Goal: Communication & Community: Ask a question

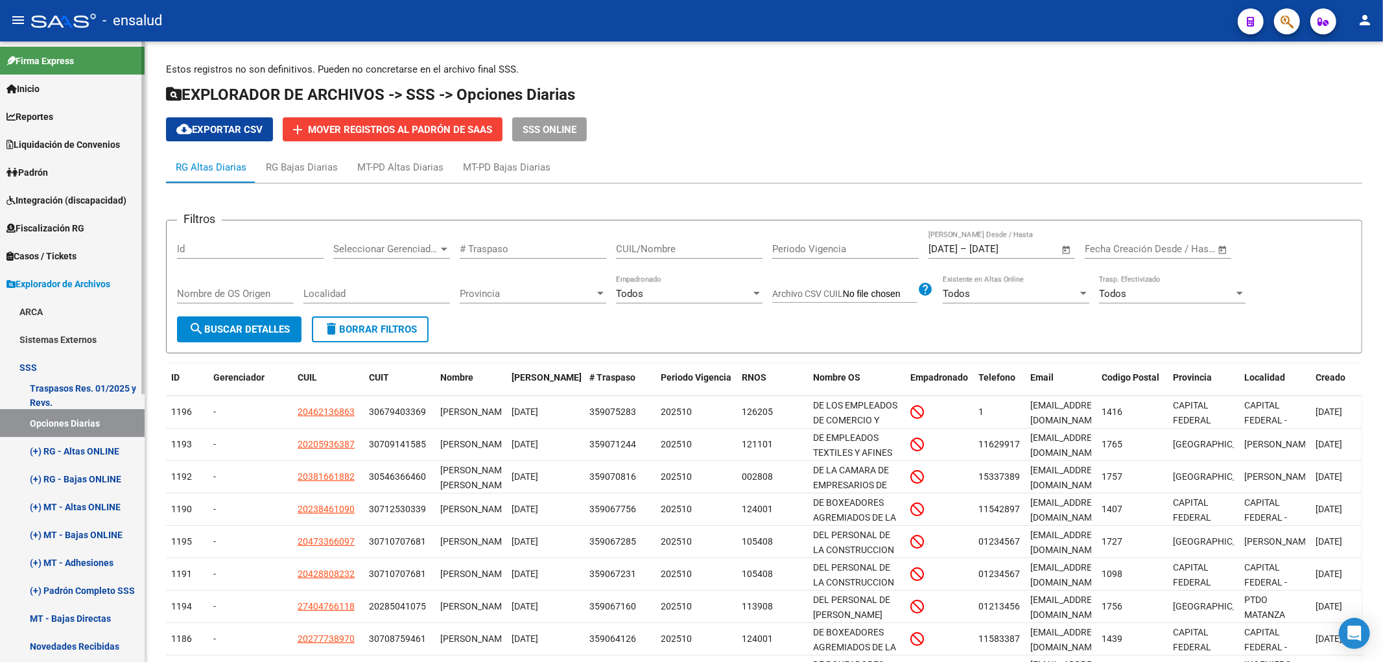
scroll to position [147, 0]
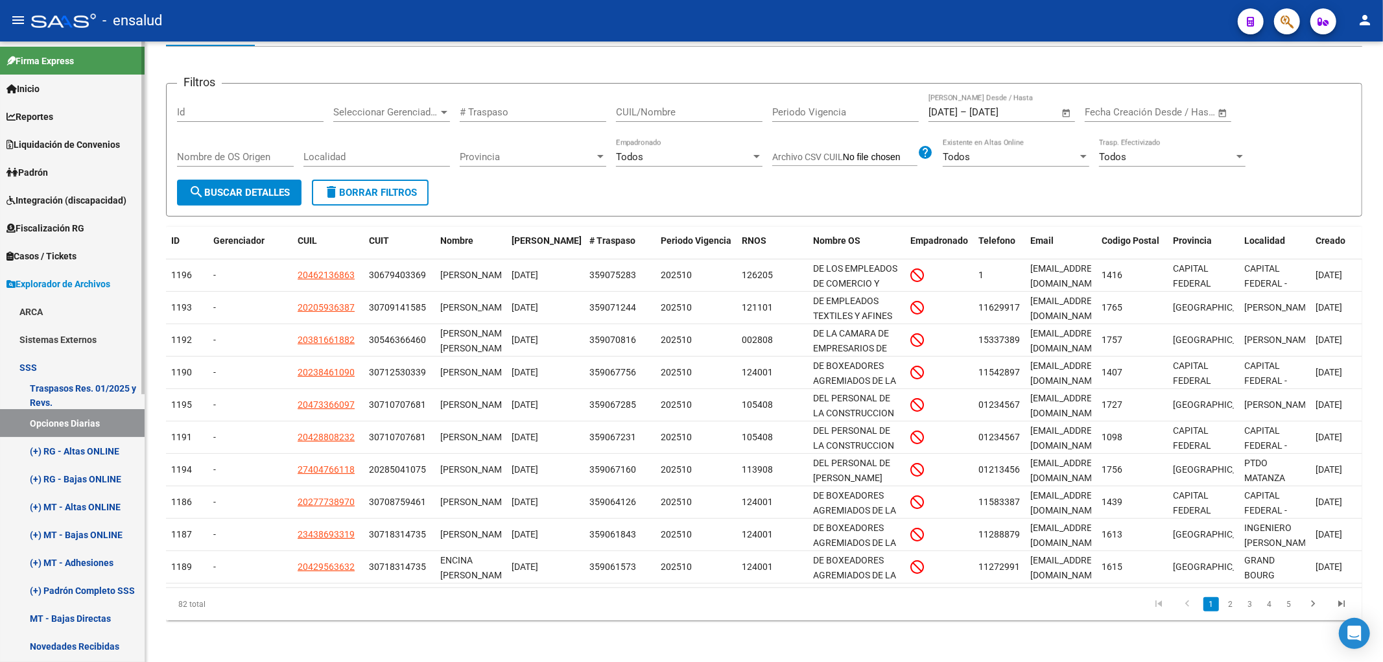
click at [21, 165] on span "Padrón" at bounding box center [26, 172] width 41 height 14
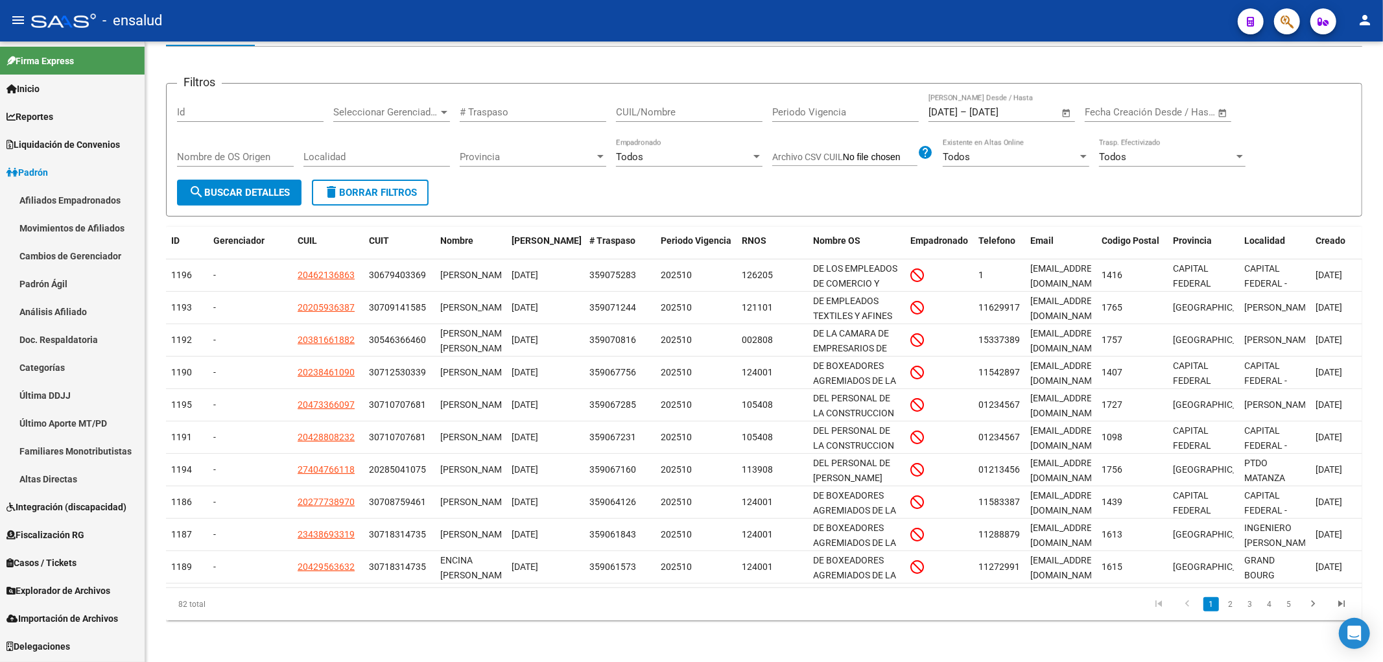
click at [44, 198] on link "Afiliados Empadronados" at bounding box center [72, 200] width 145 height 28
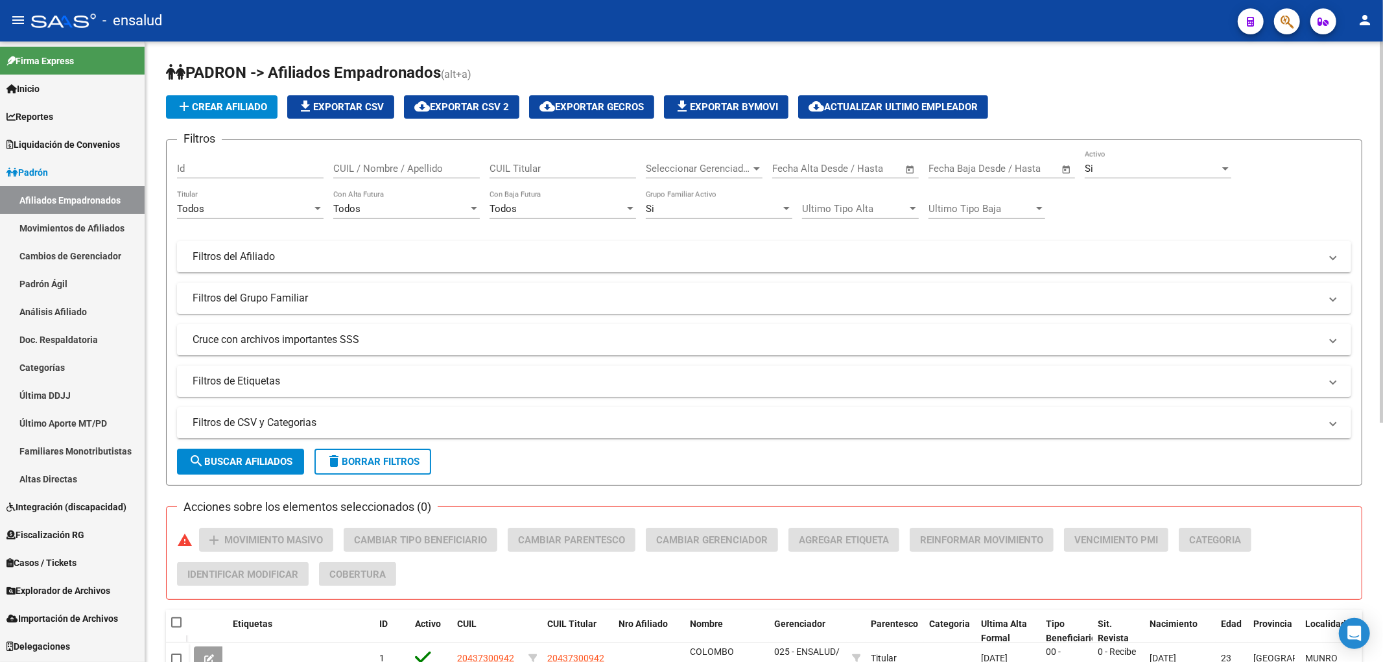
click at [461, 172] on input "CUIL / Nombre / Apellido" at bounding box center [406, 169] width 146 height 12
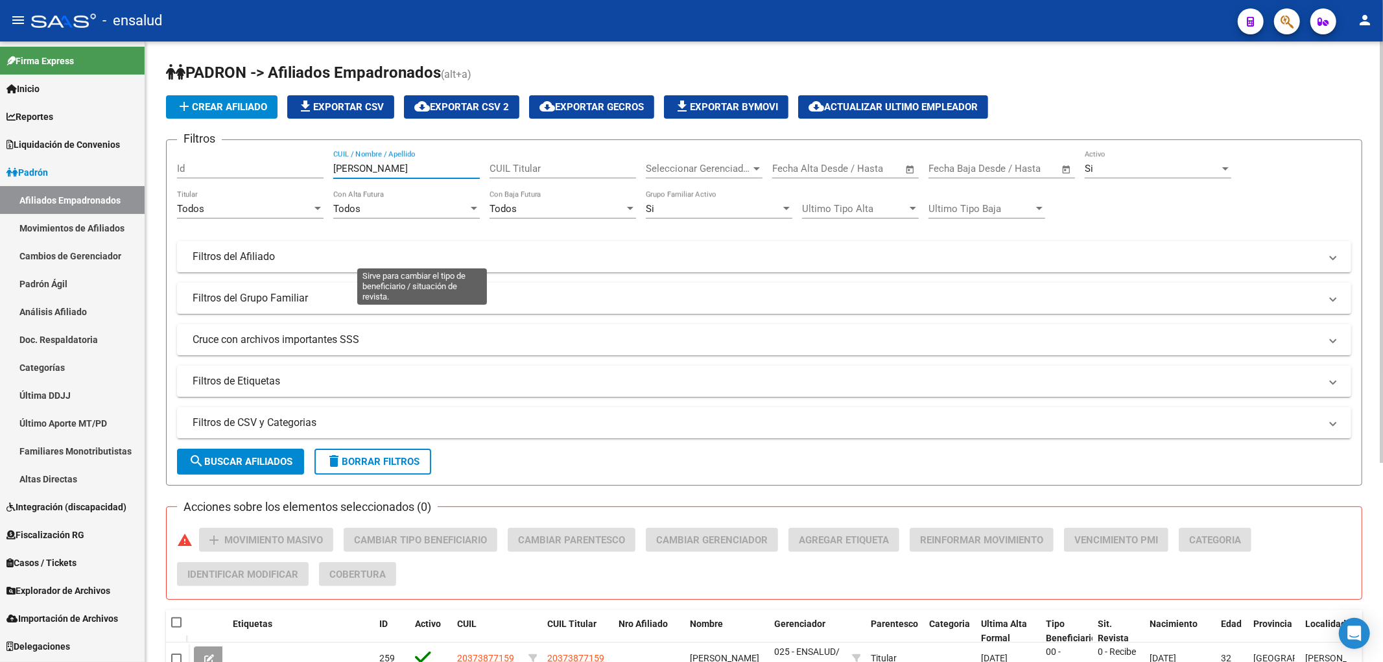
scroll to position [288, 0]
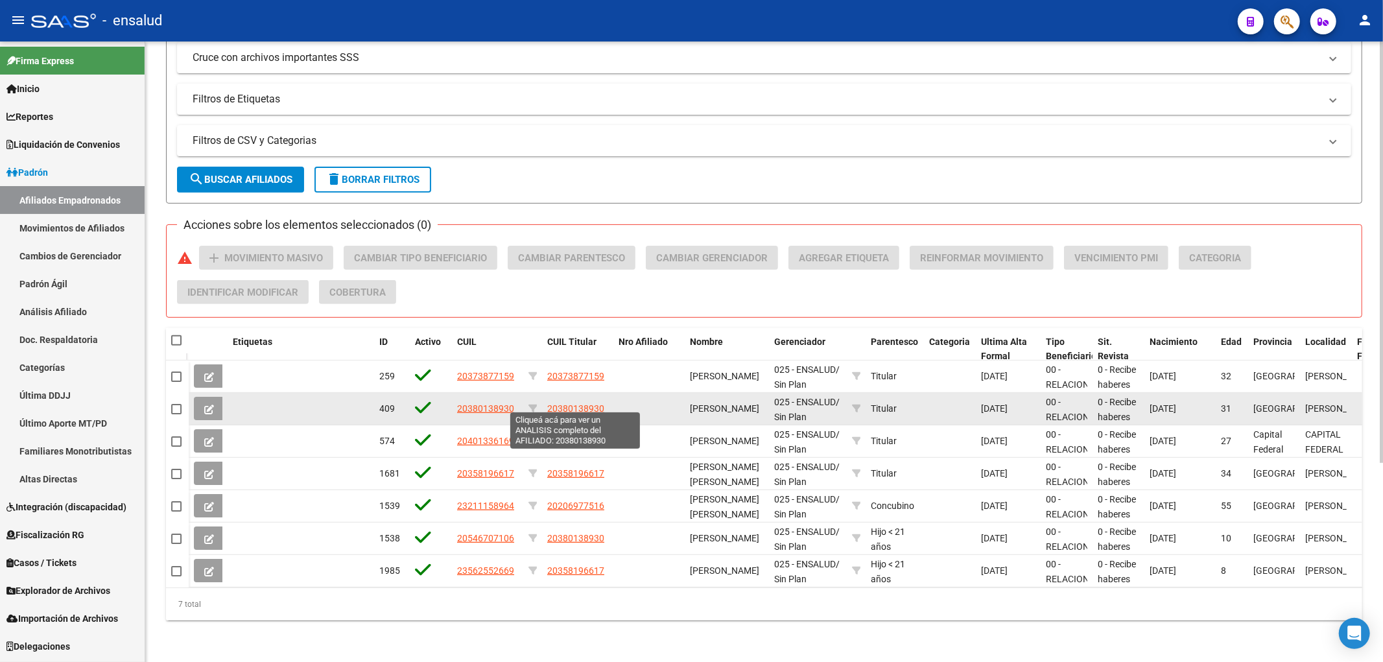
type input "[PERSON_NAME]"
click at [583, 403] on span "20380138930" at bounding box center [575, 408] width 57 height 10
type textarea "20380138930"
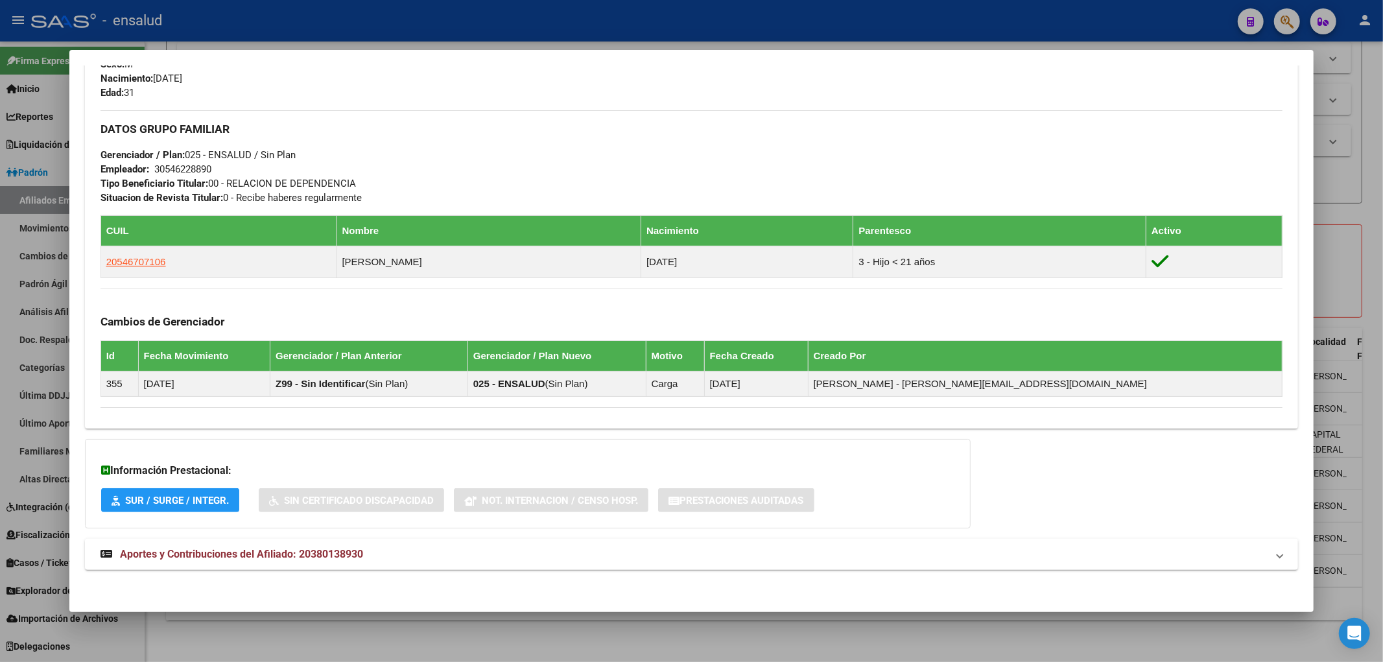
scroll to position [579, 0]
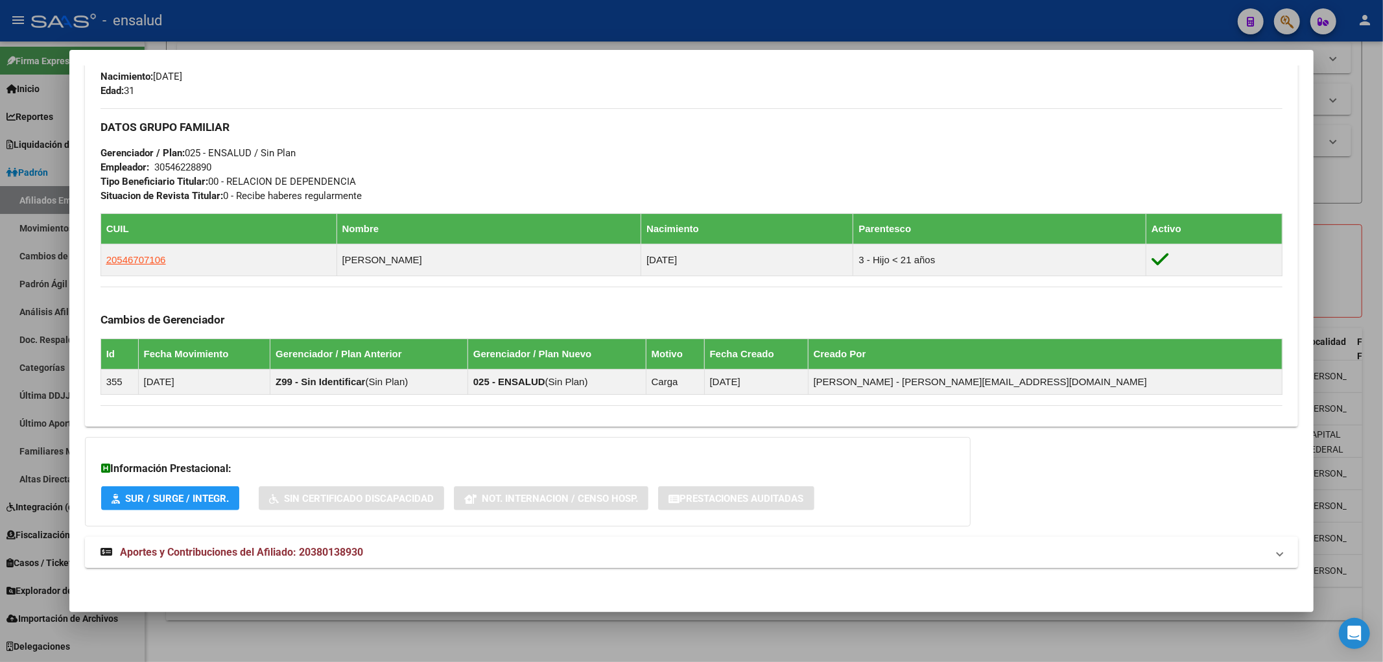
click at [231, 556] on span "Aportes y Contribuciones del Afiliado: 20380138930" at bounding box center [241, 552] width 243 height 12
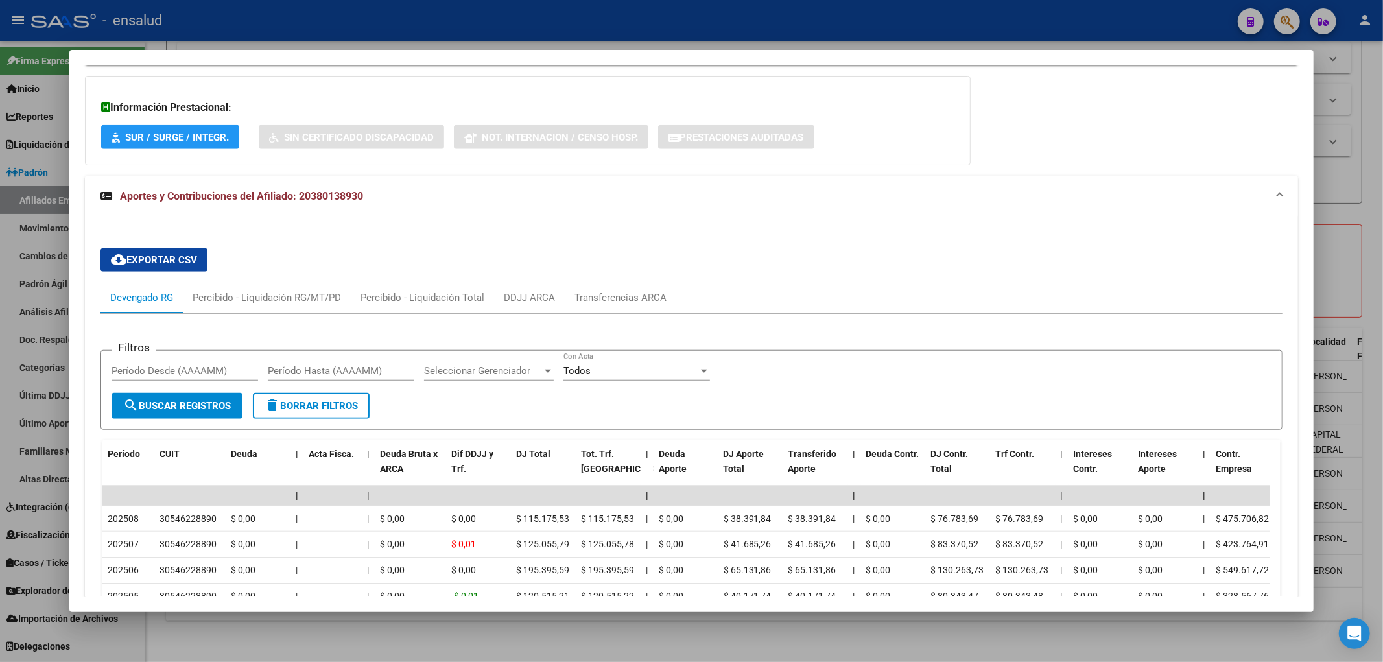
scroll to position [1155, 0]
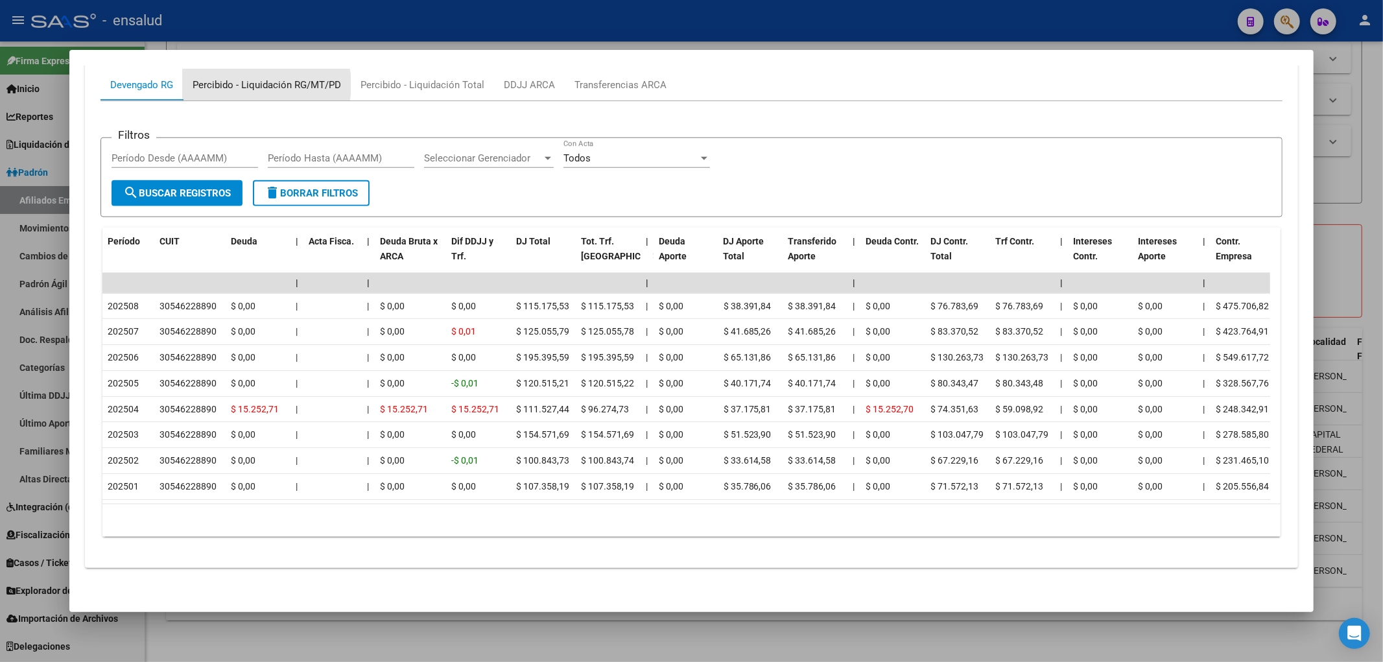
click at [260, 82] on div "Percibido - Liquidación RG/MT/PD" at bounding box center [267, 85] width 148 height 14
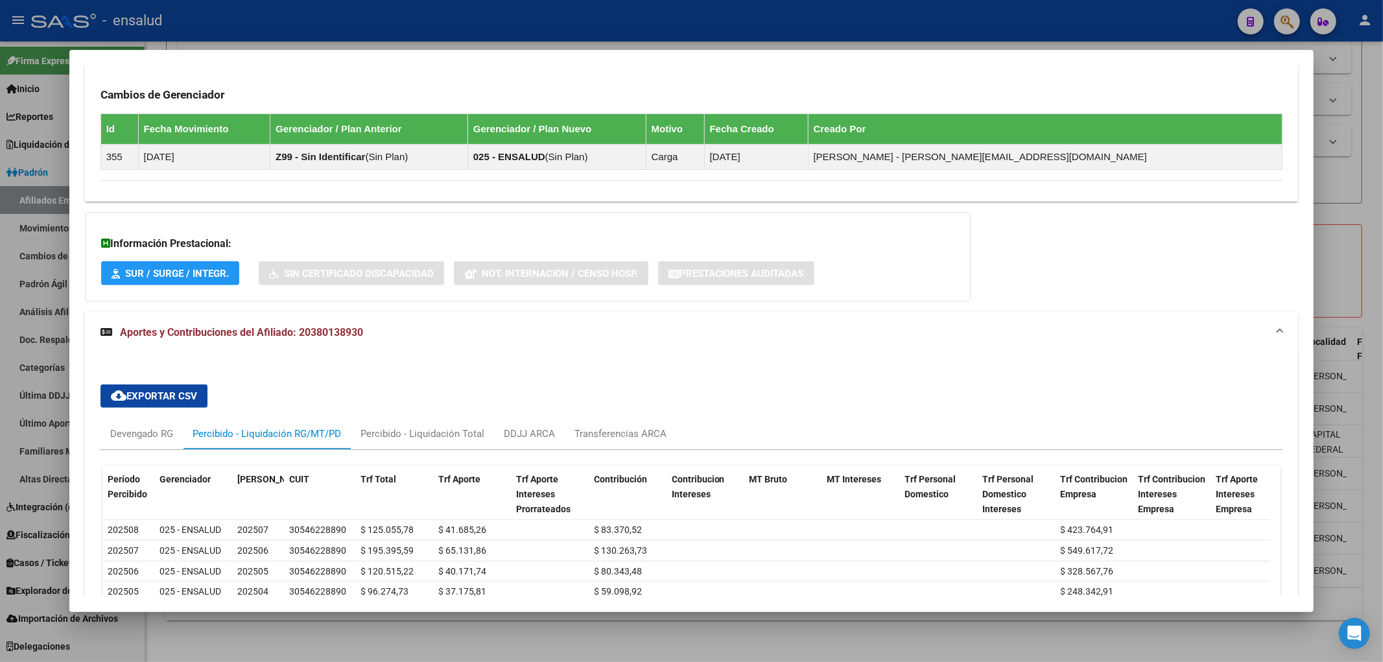
scroll to position [980, 0]
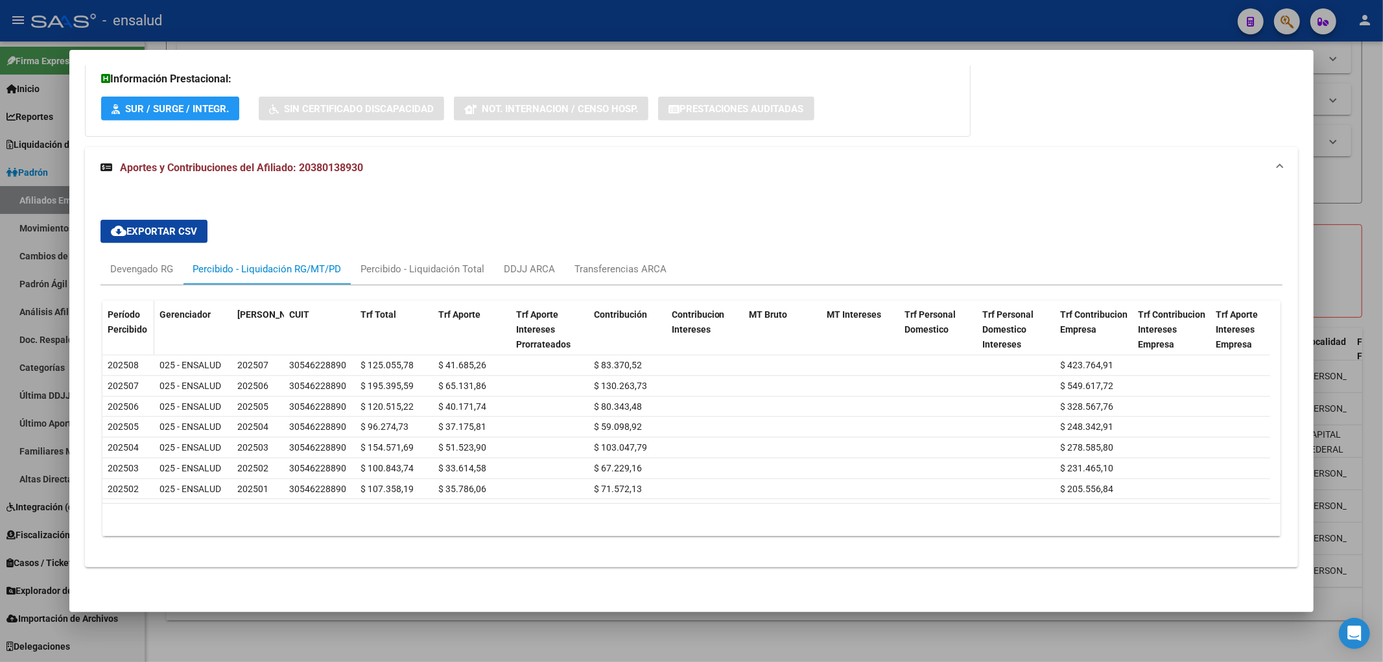
click at [139, 314] on span "Período Percibido" at bounding box center [128, 321] width 40 height 25
click at [144, 307] on div "Período Percibido" at bounding box center [128, 328] width 41 height 42
click at [132, 311] on span "Período Percibido" at bounding box center [128, 321] width 40 height 25
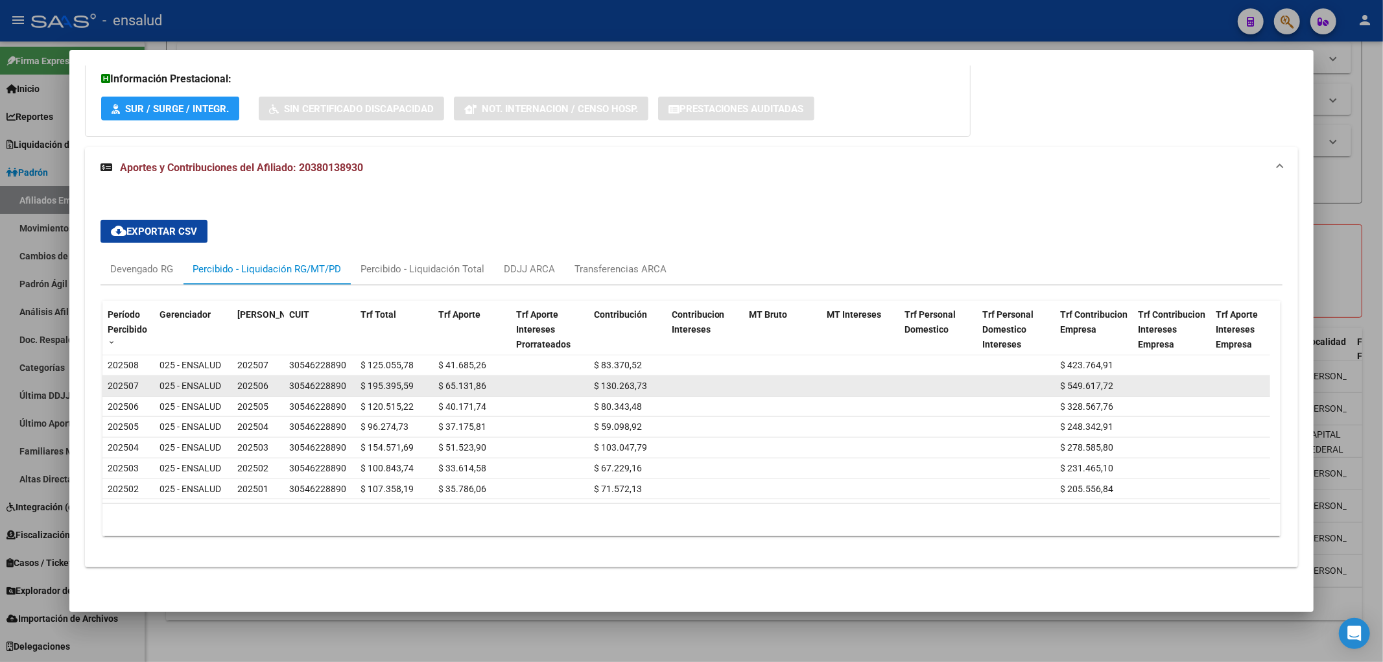
drag, startPoint x: 362, startPoint y: 378, endPoint x: 412, endPoint y: 377, distance: 49.9
click at [412, 380] on span "$ 195.395,59" at bounding box center [386, 385] width 53 height 10
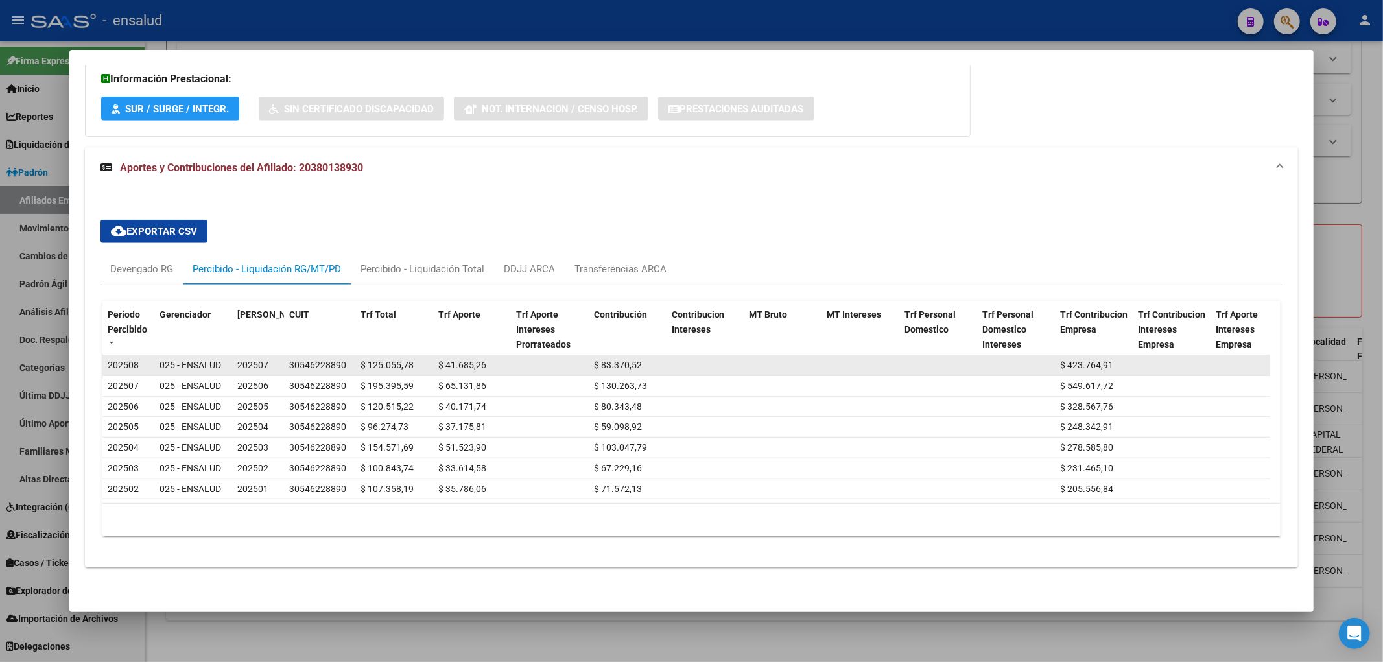
drag, startPoint x: 417, startPoint y: 355, endPoint x: 357, endPoint y: 358, distance: 59.7
click at [357, 358] on datatable-body-cell "$ 125.055,78" at bounding box center [394, 365] width 78 height 20
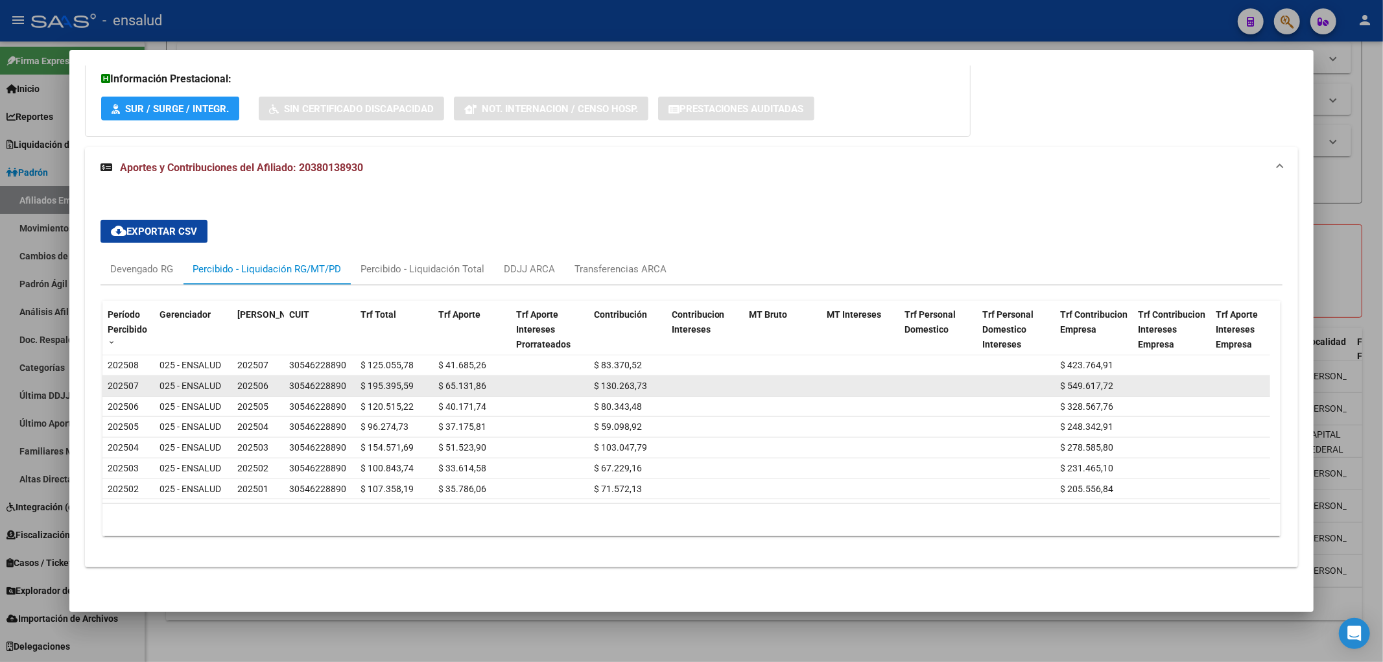
click at [359, 376] on datatable-body-cell "$ 195.395,59" at bounding box center [394, 386] width 78 height 20
drag, startPoint x: 358, startPoint y: 373, endPoint x: 410, endPoint y: 370, distance: 51.9
click at [410, 376] on datatable-body-cell "$ 195.395,59" at bounding box center [394, 386] width 78 height 20
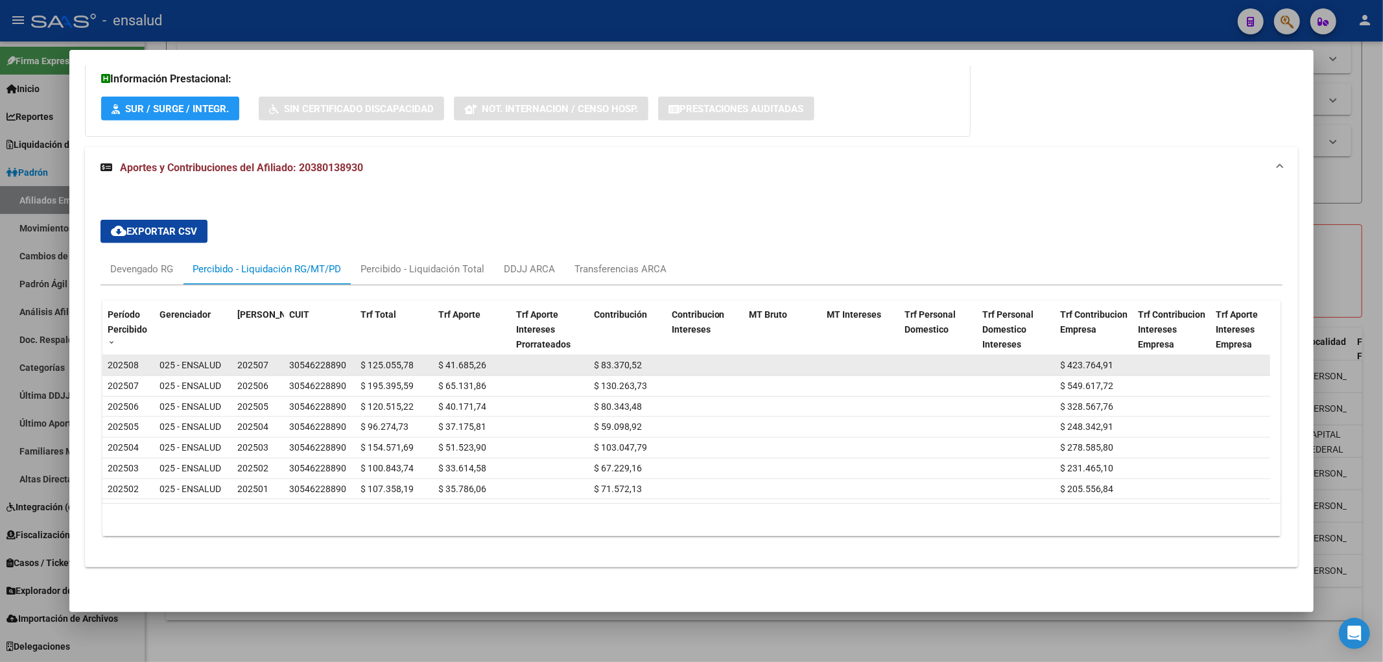
drag, startPoint x: 108, startPoint y: 352, endPoint x: 486, endPoint y: 353, distance: 378.6
click at [486, 355] on div "202508 025 - ENSALUD 202507 30546228890 $ 125.055,78 $ 41.685,26 $ 83.370,52 $ …" at bounding box center [812, 365] width 1420 height 21
click at [412, 358] on div "$ 125.055,78" at bounding box center [393, 365] width 67 height 15
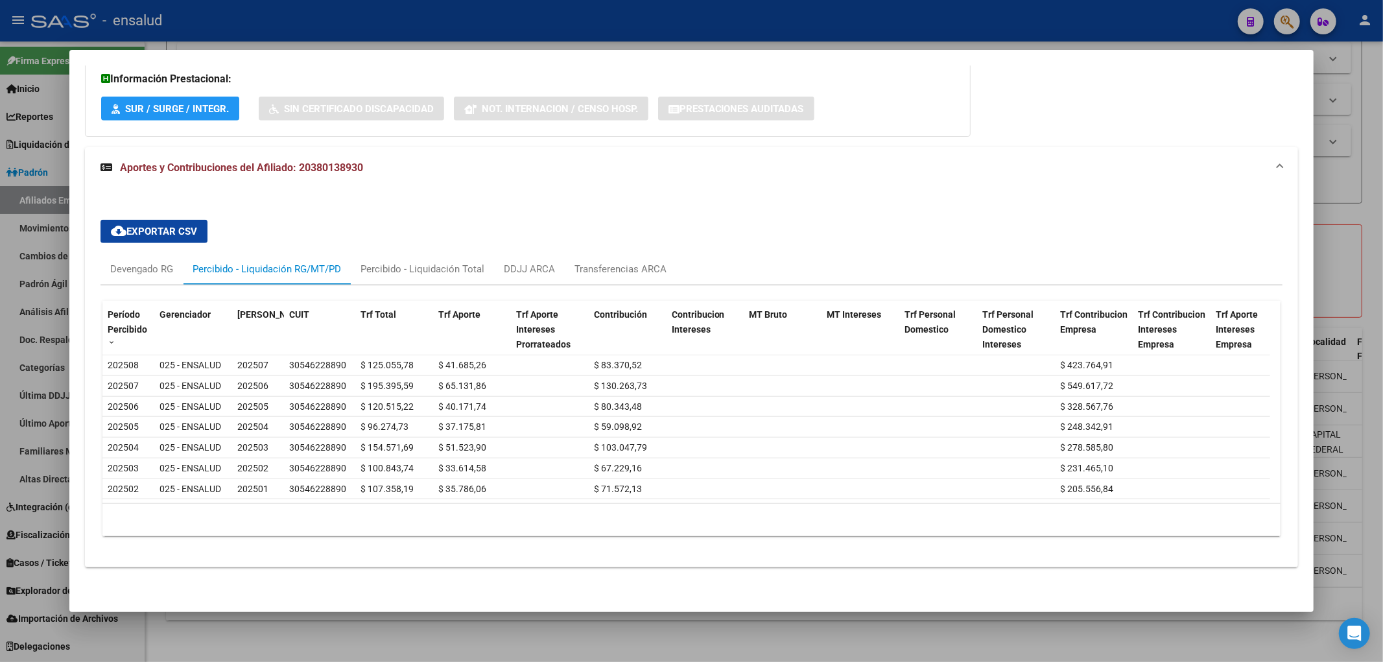
click at [1379, 106] on div at bounding box center [691, 331] width 1383 height 662
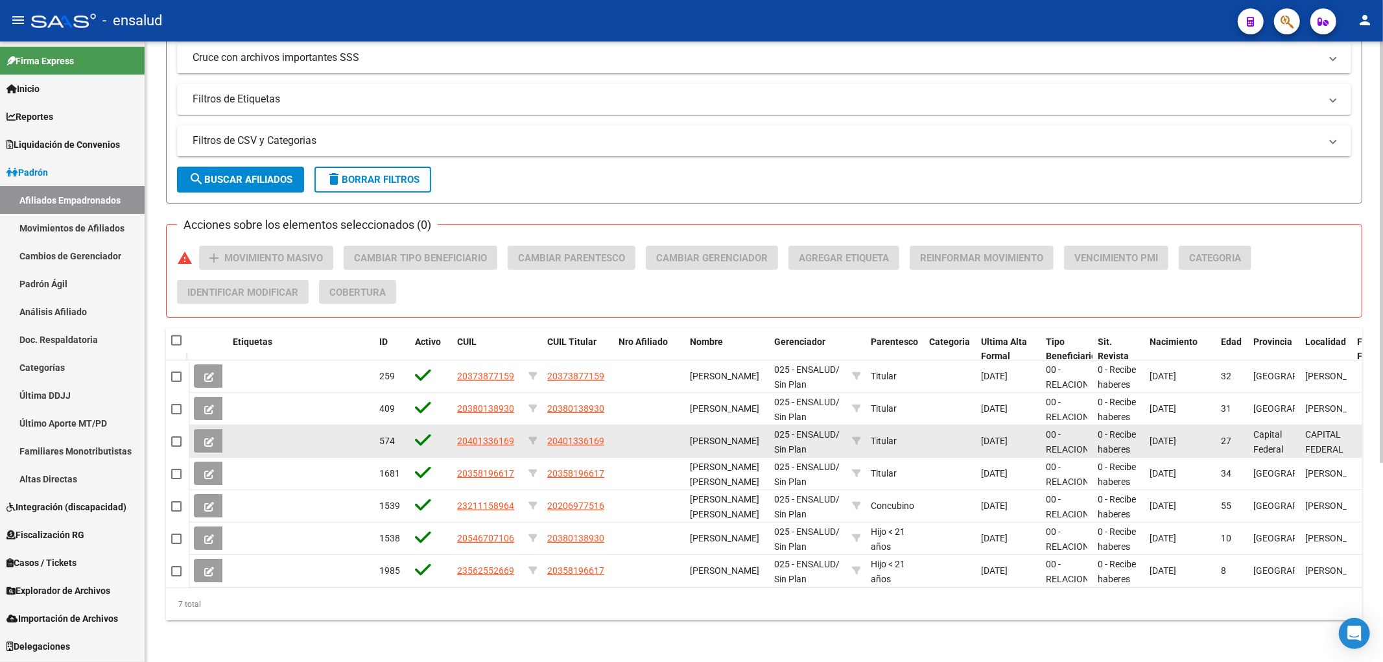
scroll to position [0, 0]
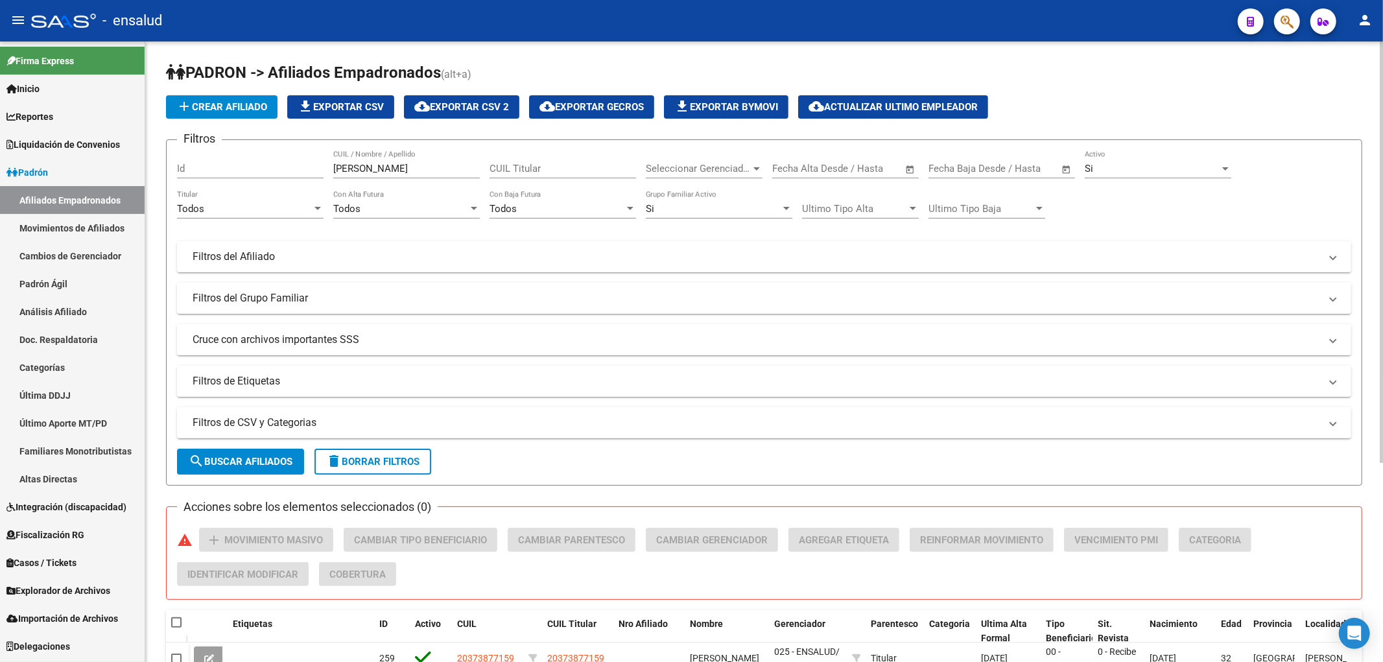
click at [425, 169] on input "[PERSON_NAME]" at bounding box center [406, 169] width 146 height 12
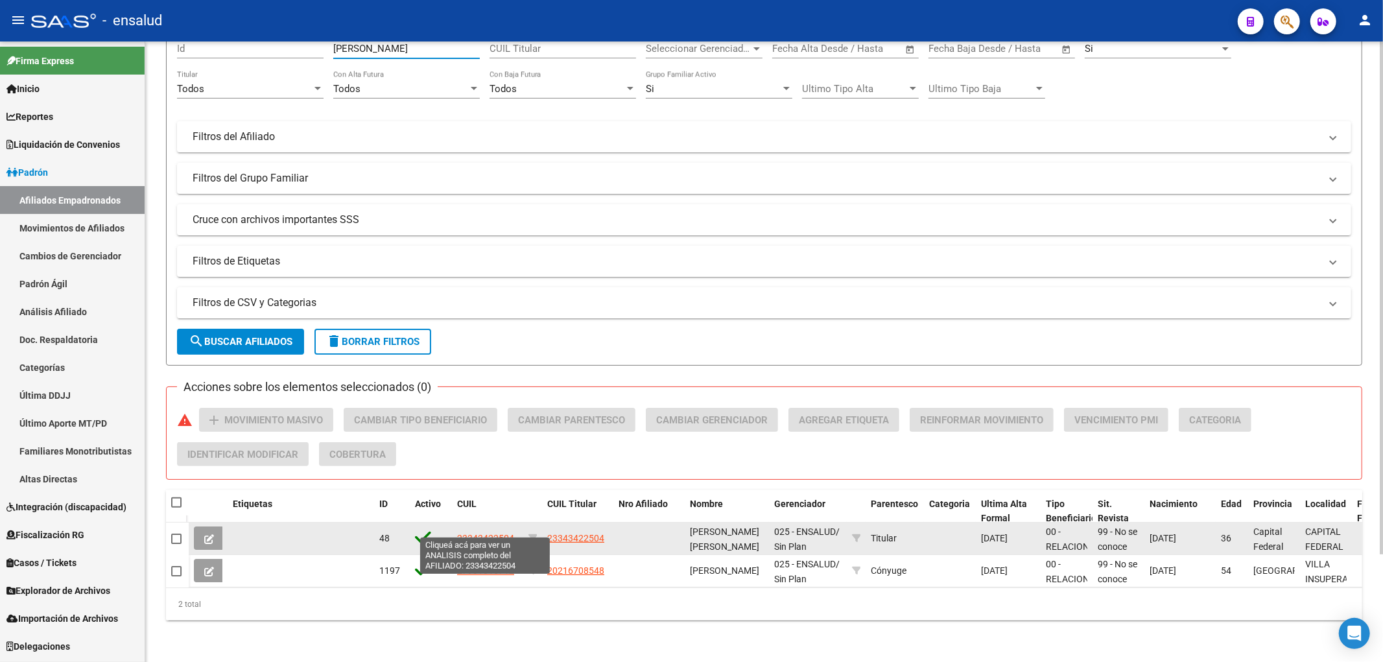
type input "[PERSON_NAME]"
click at [471, 533] on span "23343422504" at bounding box center [485, 538] width 57 height 10
type textarea "23343422504"
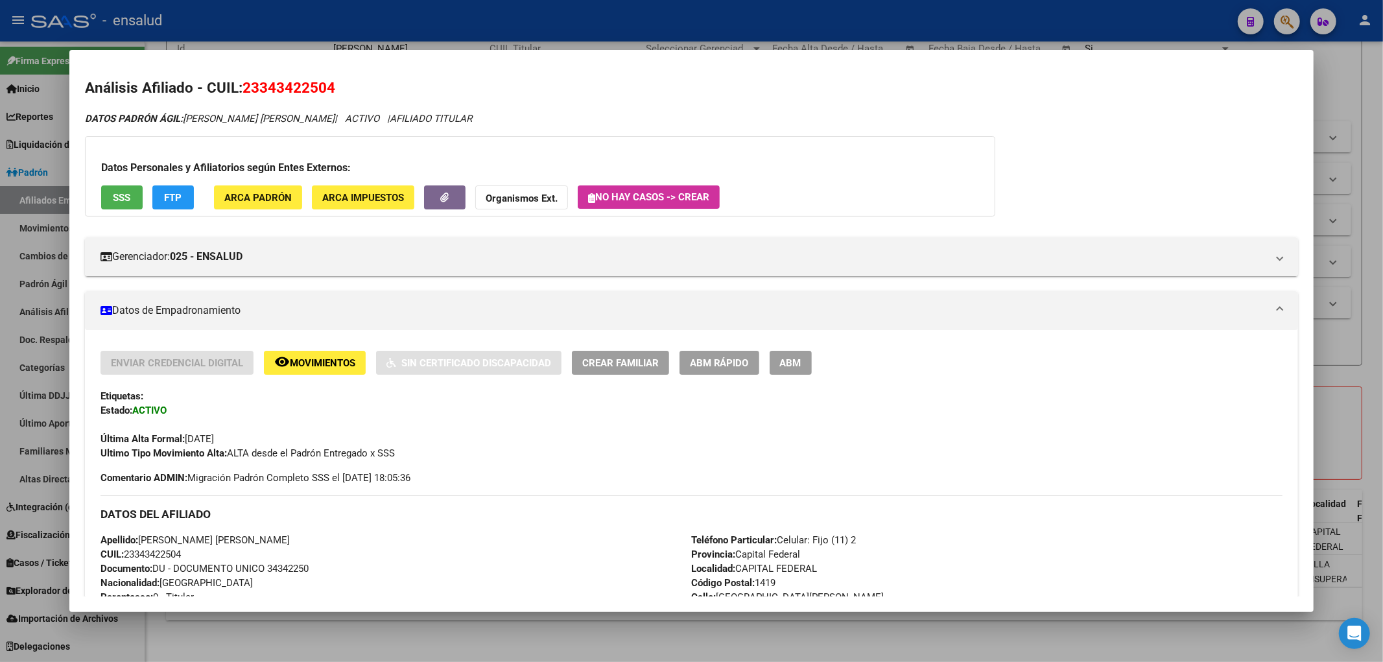
scroll to position [535, 0]
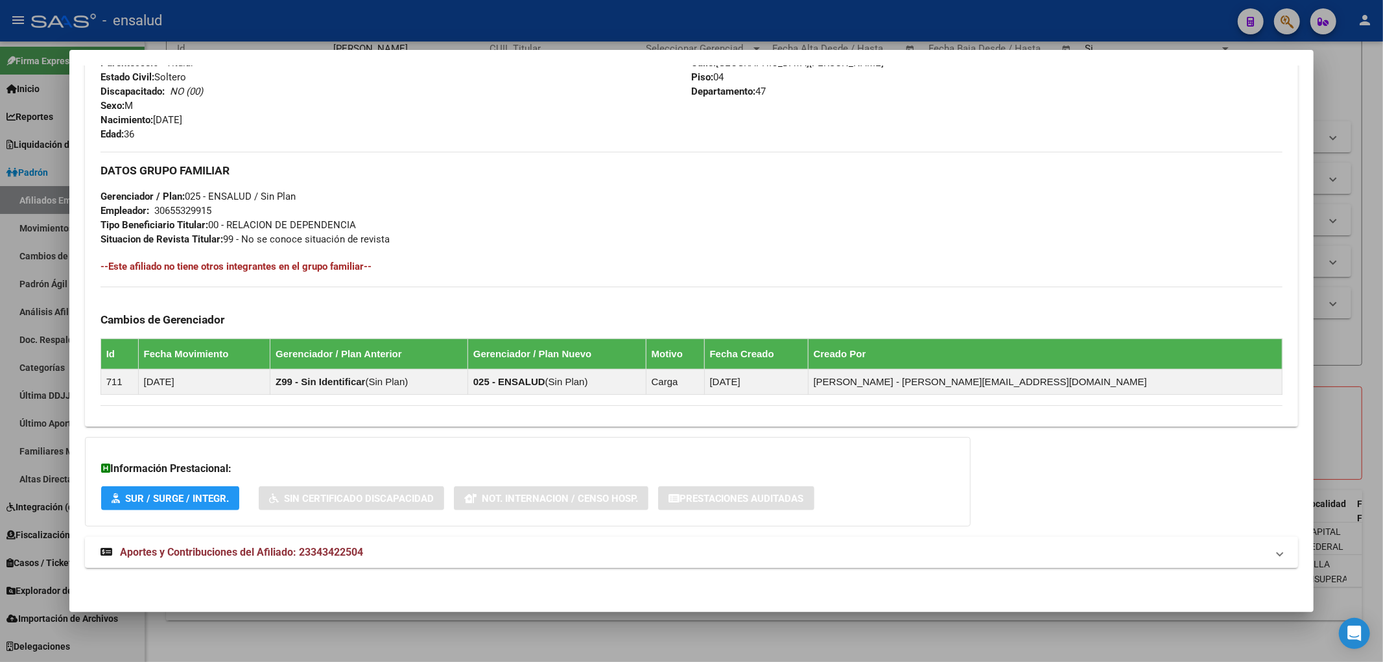
click at [287, 554] on span "Aportes y Contribuciones del Afiliado: 23343422504" at bounding box center [241, 552] width 243 height 12
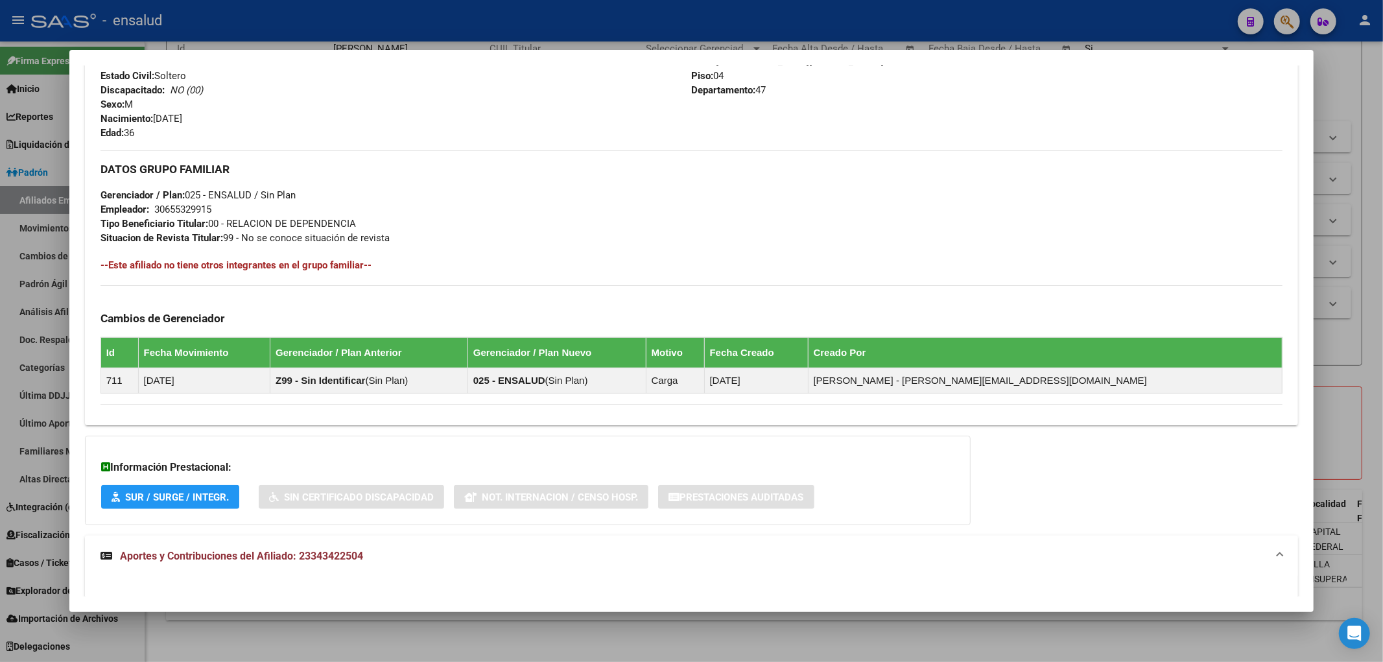
scroll to position [611, 0]
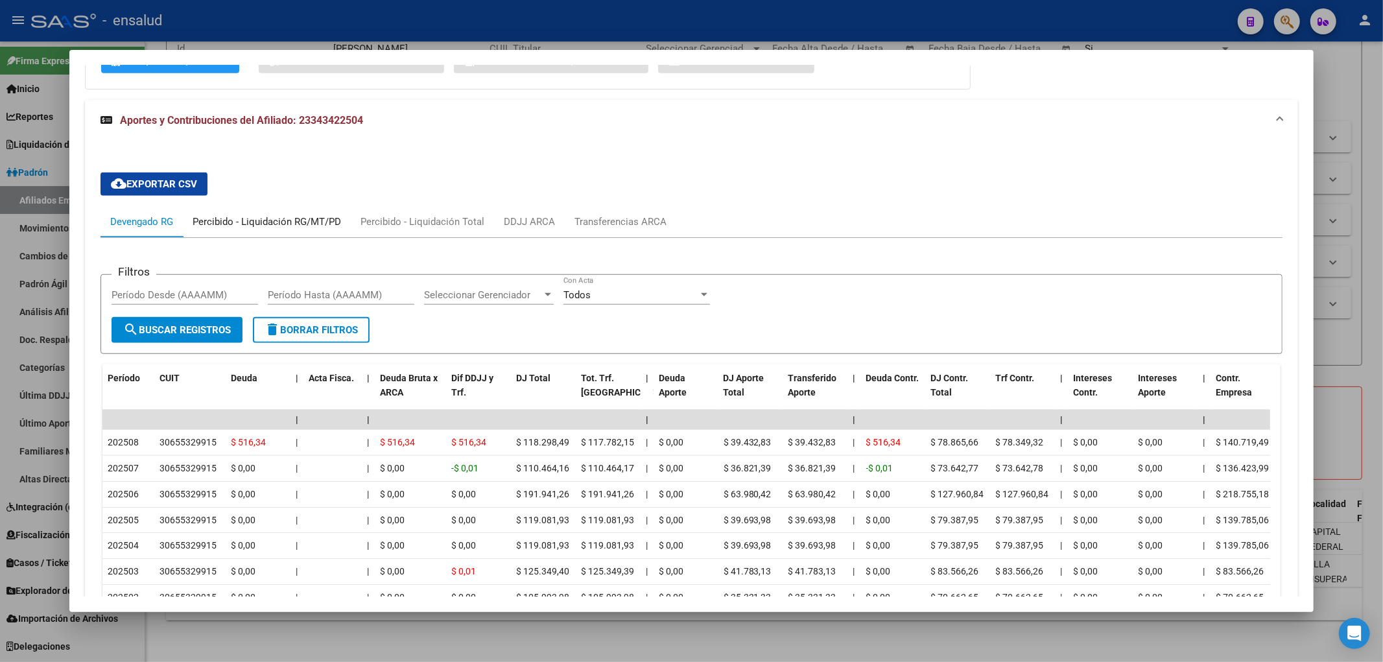
click at [229, 221] on div "Percibido - Liquidación RG/MT/PD" at bounding box center [267, 222] width 148 height 14
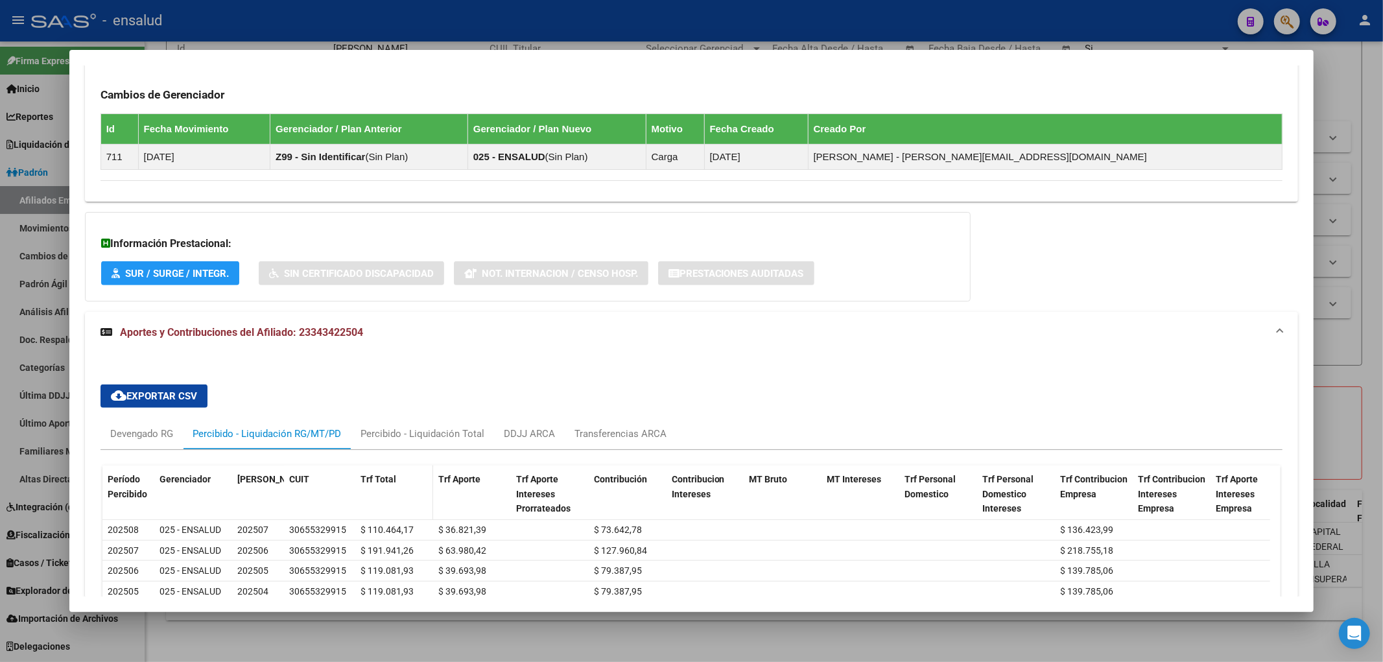
scroll to position [936, 0]
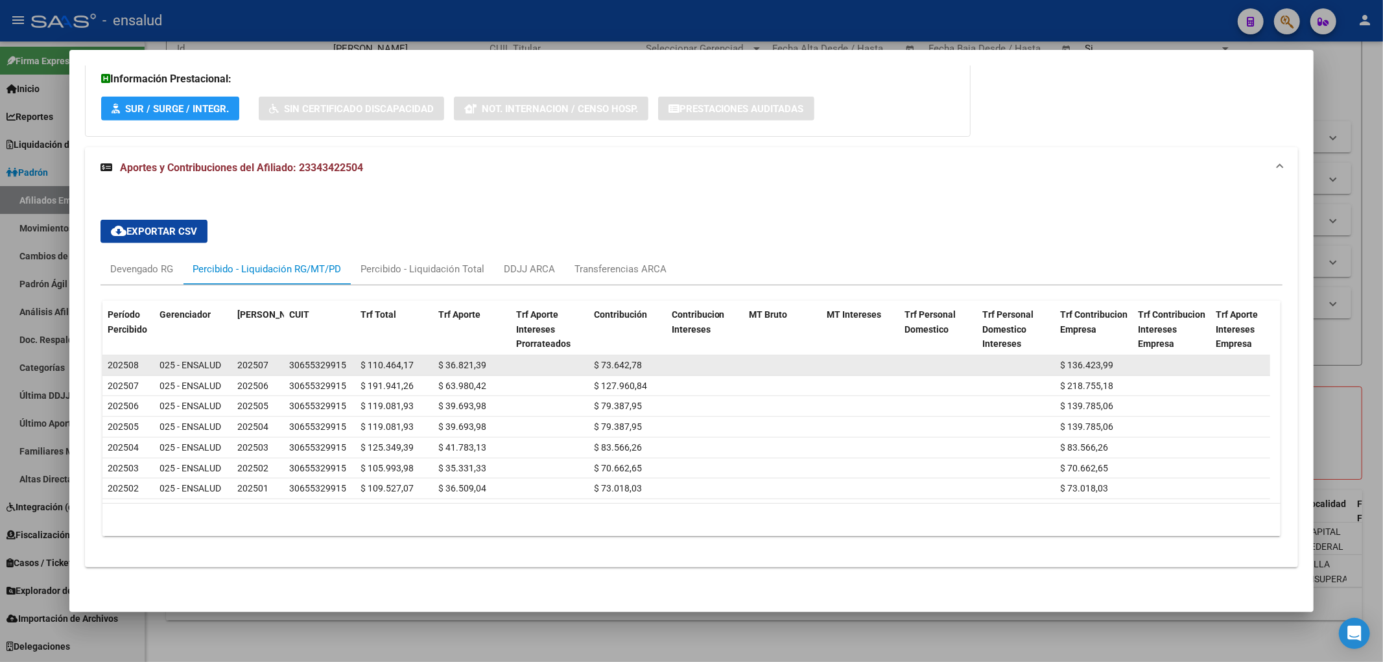
drag, startPoint x: 360, startPoint y: 352, endPoint x: 417, endPoint y: 352, distance: 57.0
click at [417, 358] on div "$ 110.464,17" at bounding box center [393, 365] width 67 height 15
copy span "$ 110.464,17"
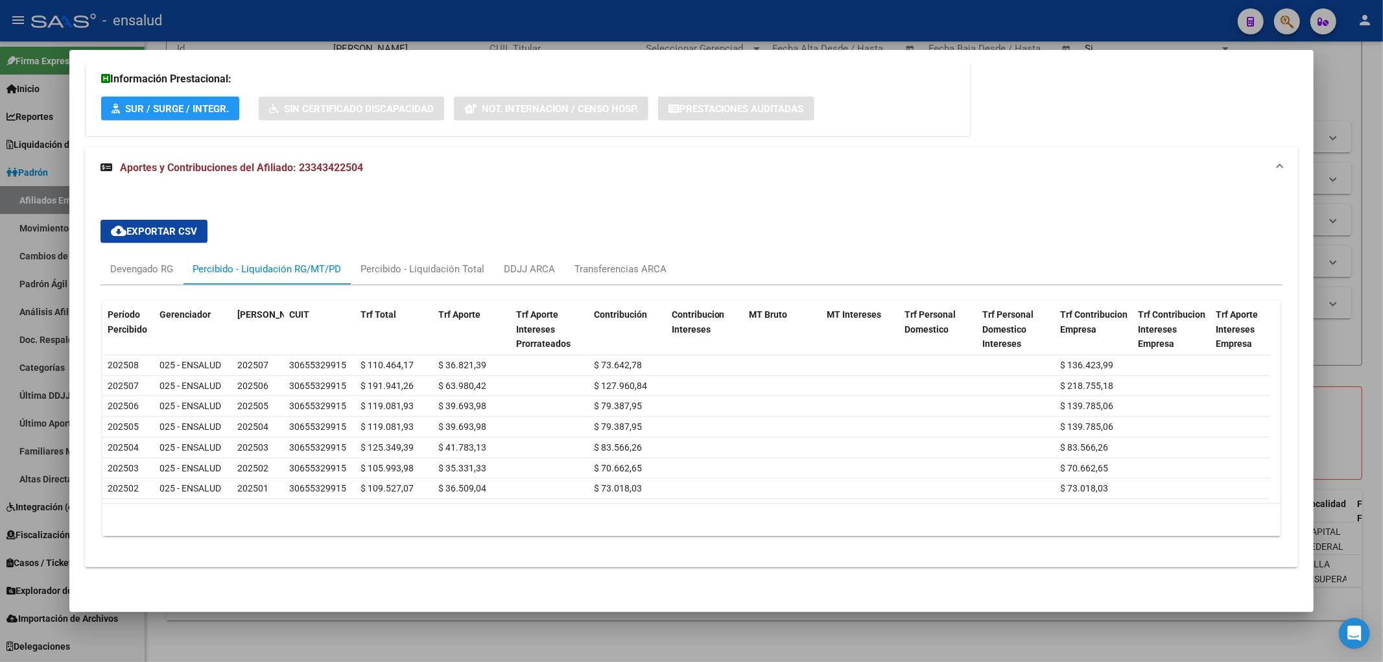
click at [1343, 73] on div at bounding box center [691, 331] width 1383 height 662
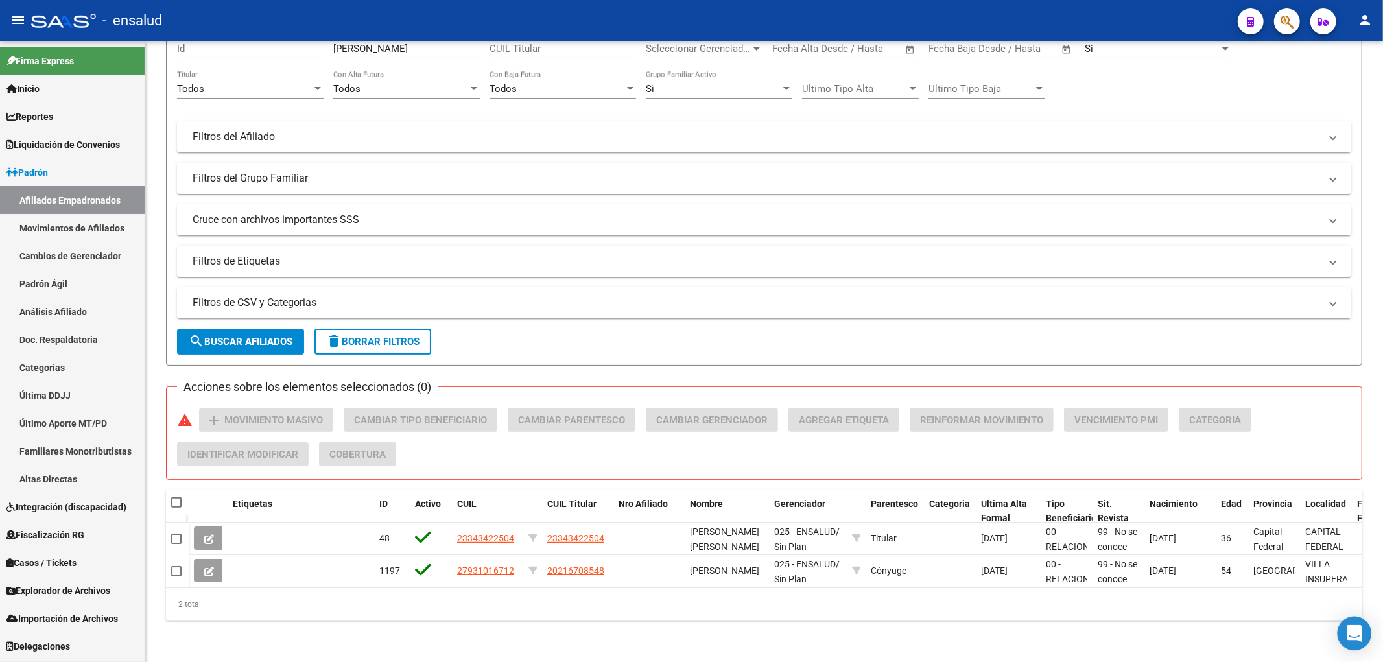
click at [1359, 634] on icon "Open Intercom Messenger" at bounding box center [1353, 633] width 15 height 17
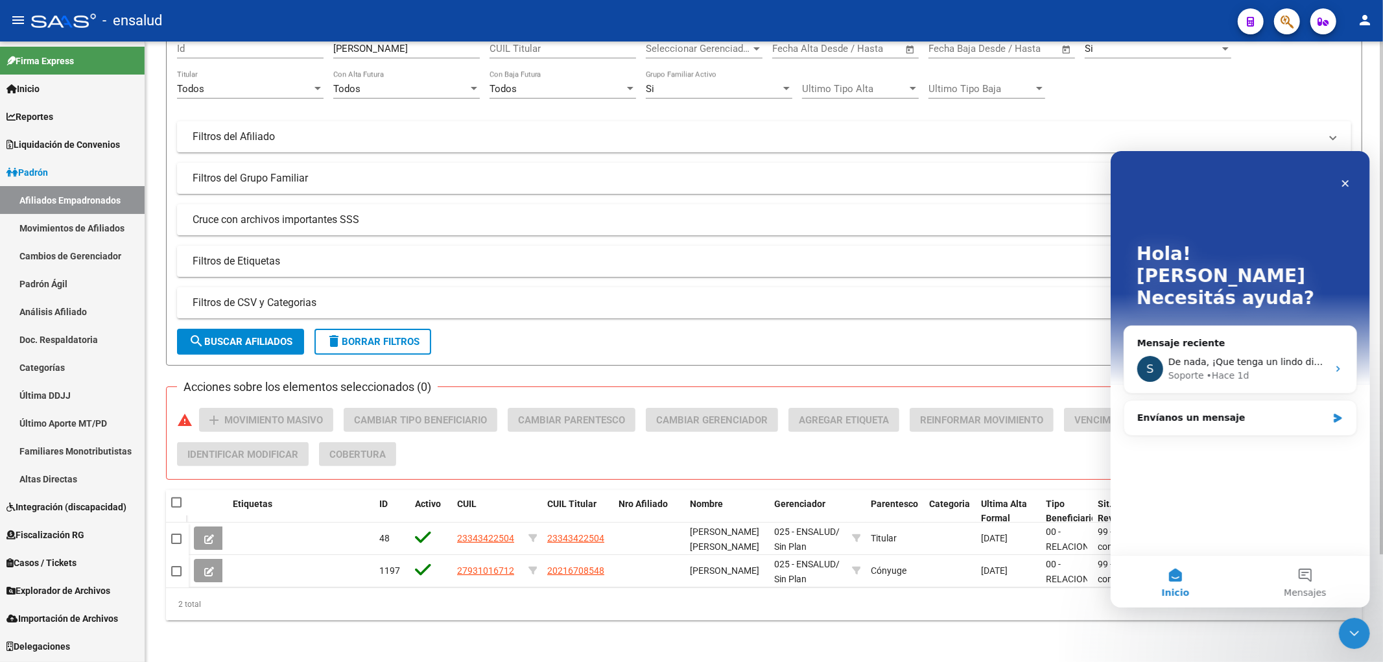
scroll to position [0, 0]
click at [1293, 580] on button "Mensajes" at bounding box center [1304, 581] width 130 height 52
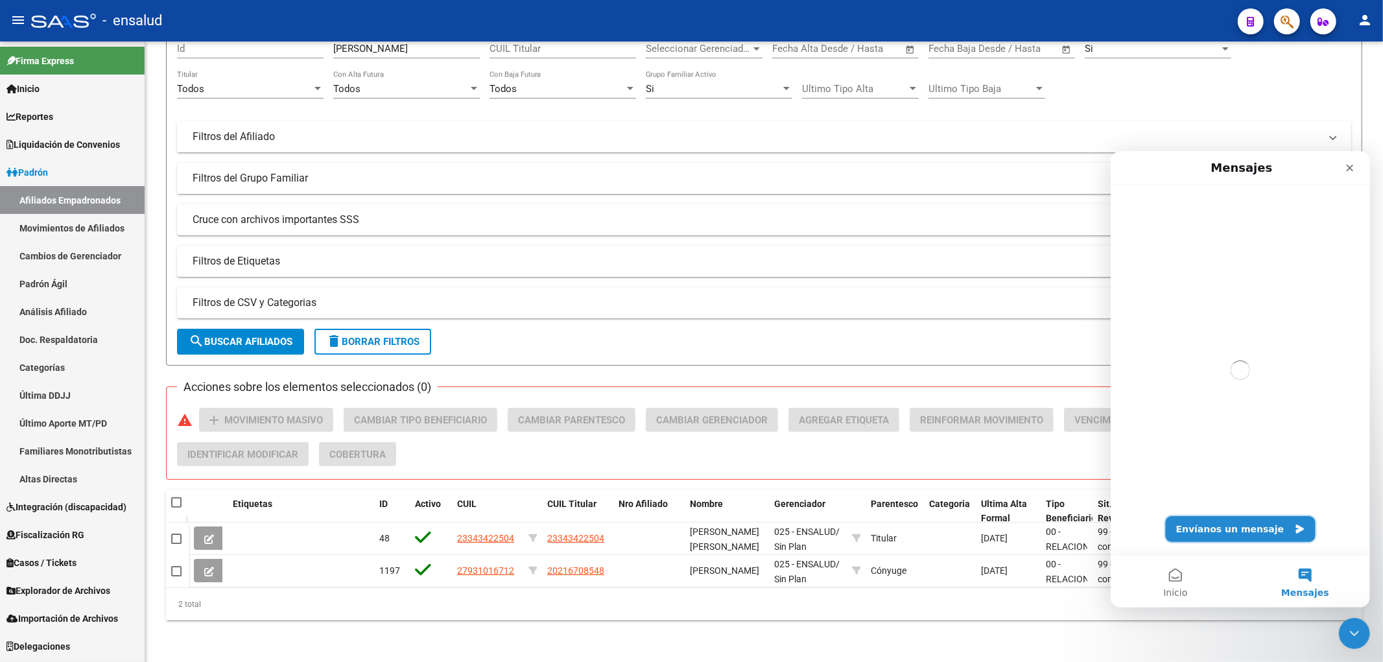
click at [1270, 528] on button "Envíanos un mensaje" at bounding box center [1240, 528] width 150 height 26
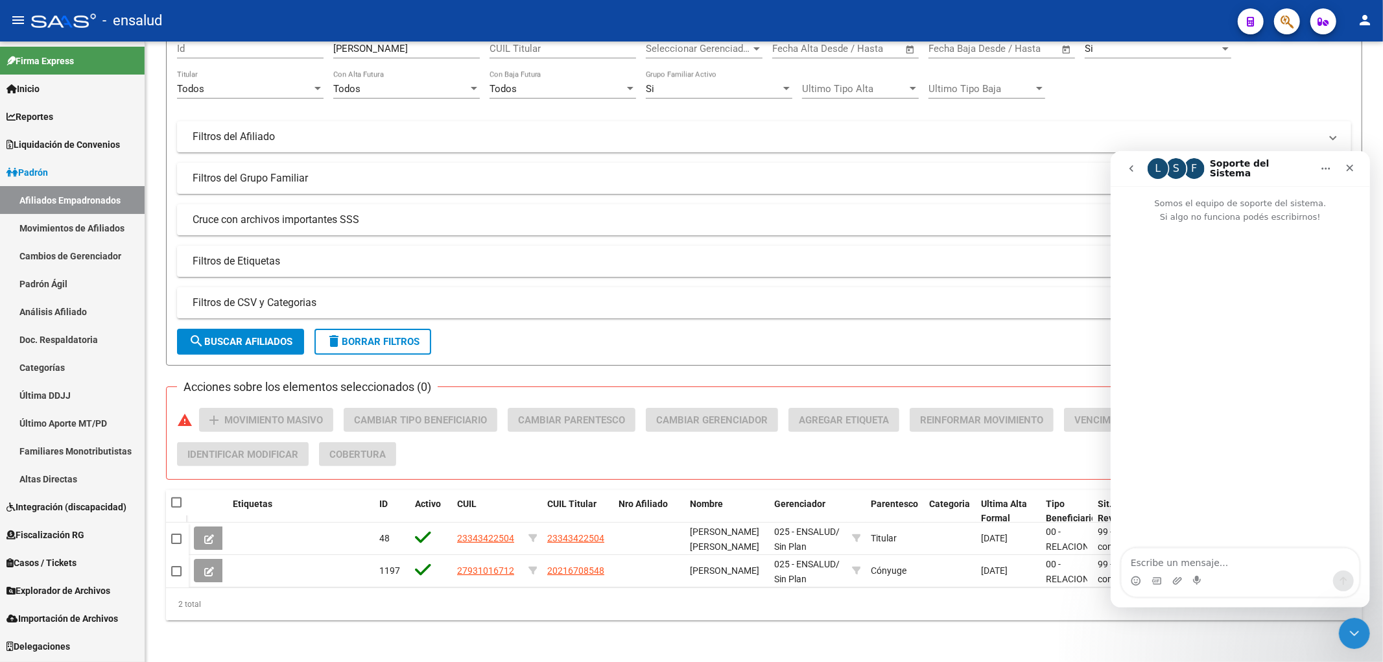
click at [1208, 567] on textarea "Escribe un mensaje..." at bounding box center [1239, 559] width 237 height 22
type textarea "Buenos dias"
type textarea "queria hacer una consulta sobre un a"
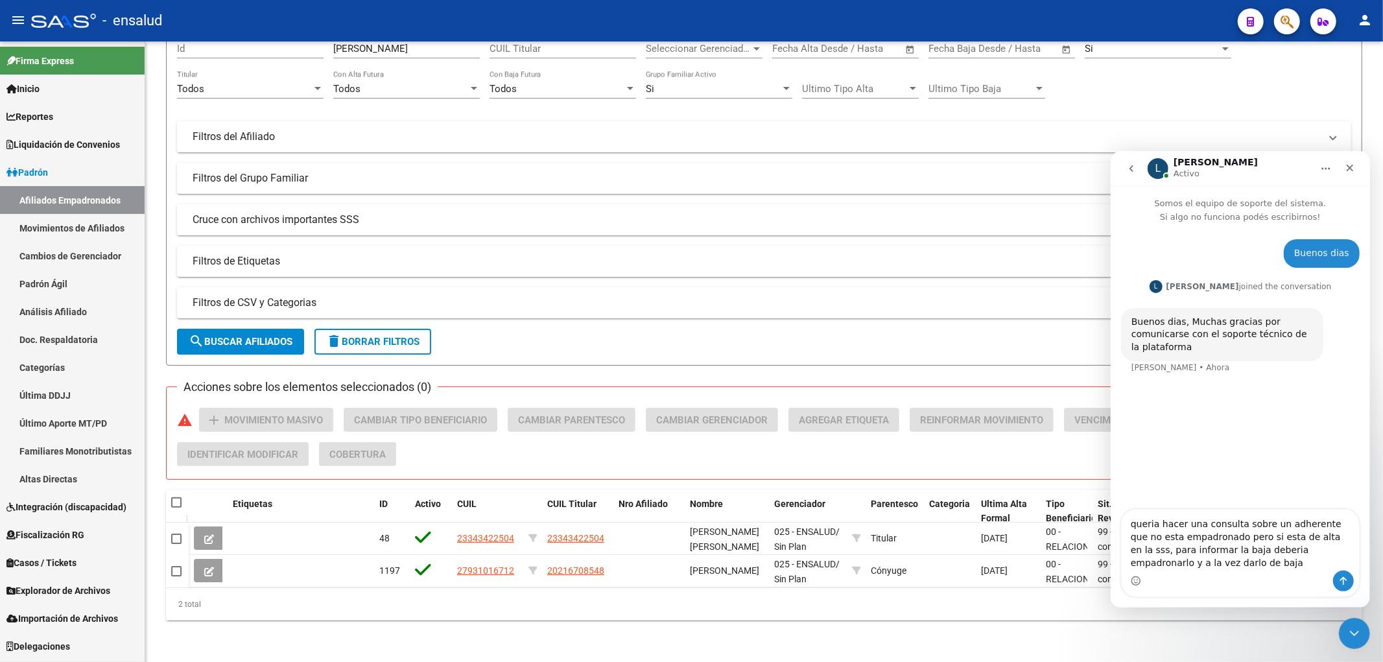
type textarea "queria hacer una consulta sobre un adherente que no esta empadronado pero si es…"
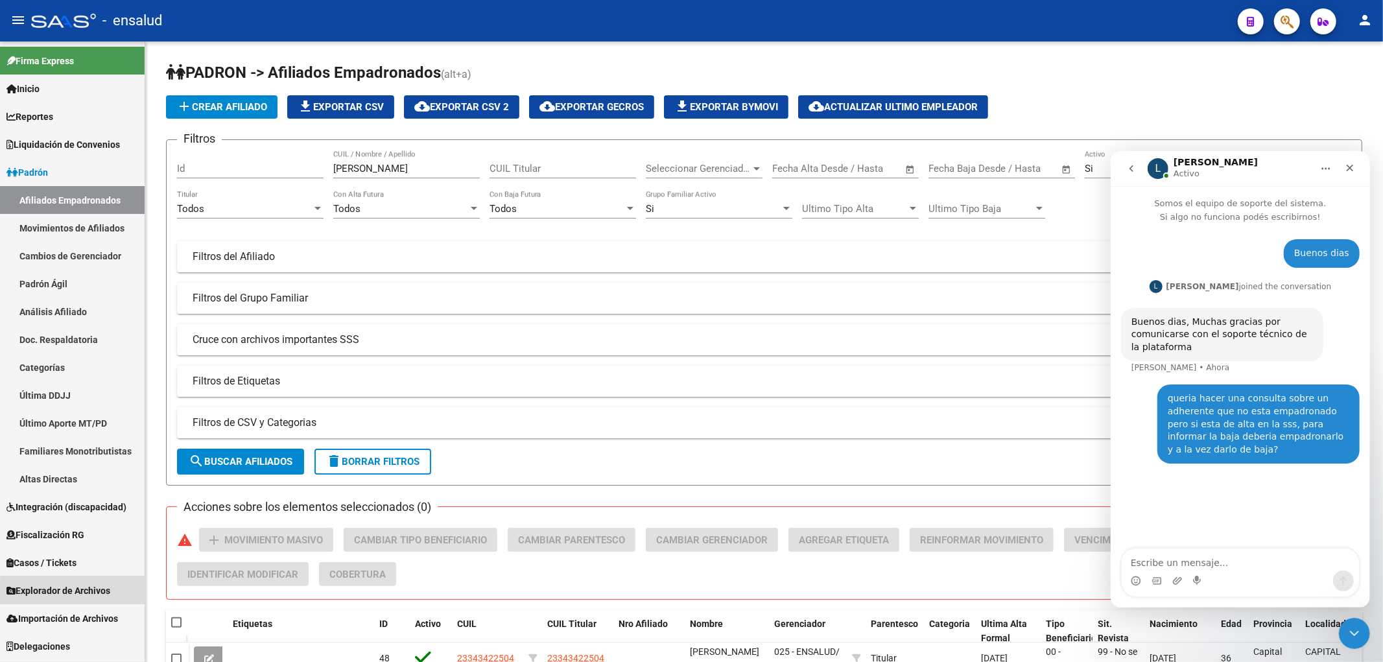
click at [78, 592] on span "Explorador de Archivos" at bounding box center [58, 590] width 104 height 14
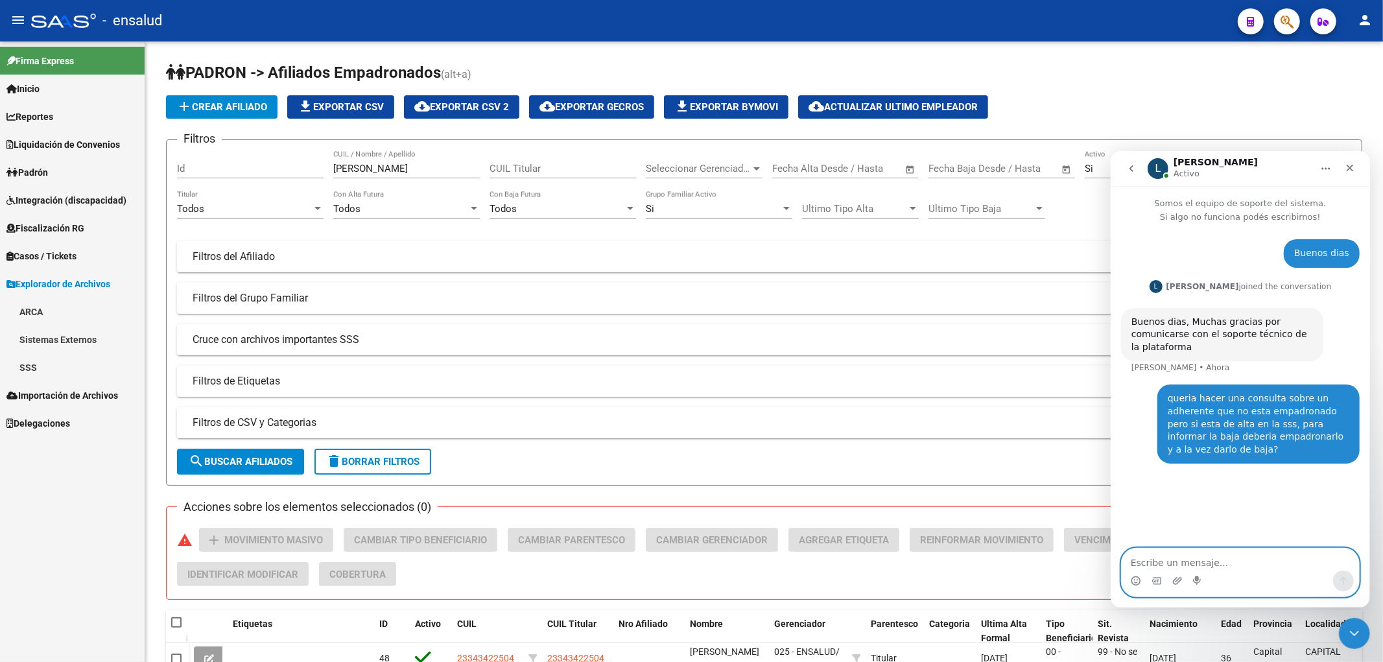
click at [1224, 557] on textarea "Escribe un mensaje..." at bounding box center [1239, 559] width 237 height 22
paste textarea "[PERSON_NAME] [PERSON_NAME] [DATE] DU 50501354"
type textarea "[PERSON_NAME] [PERSON_NAME] [DATE] DU 50501354"
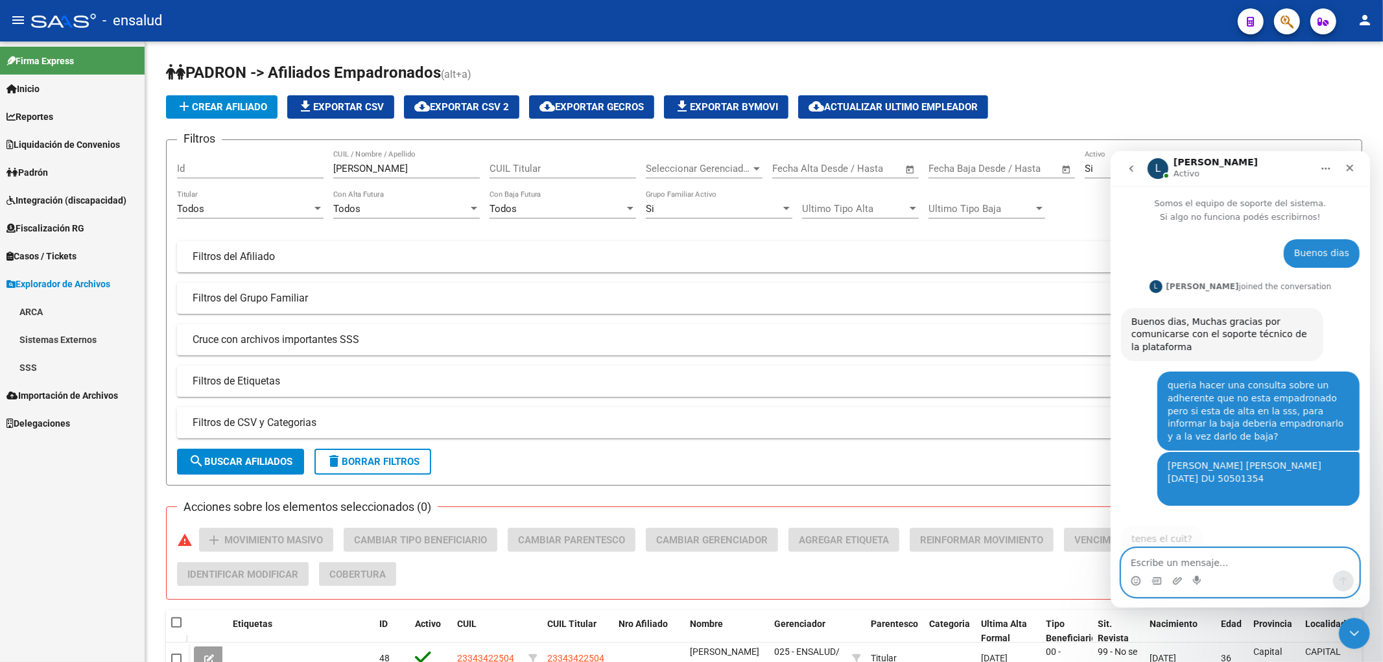
scroll to position [23, 0]
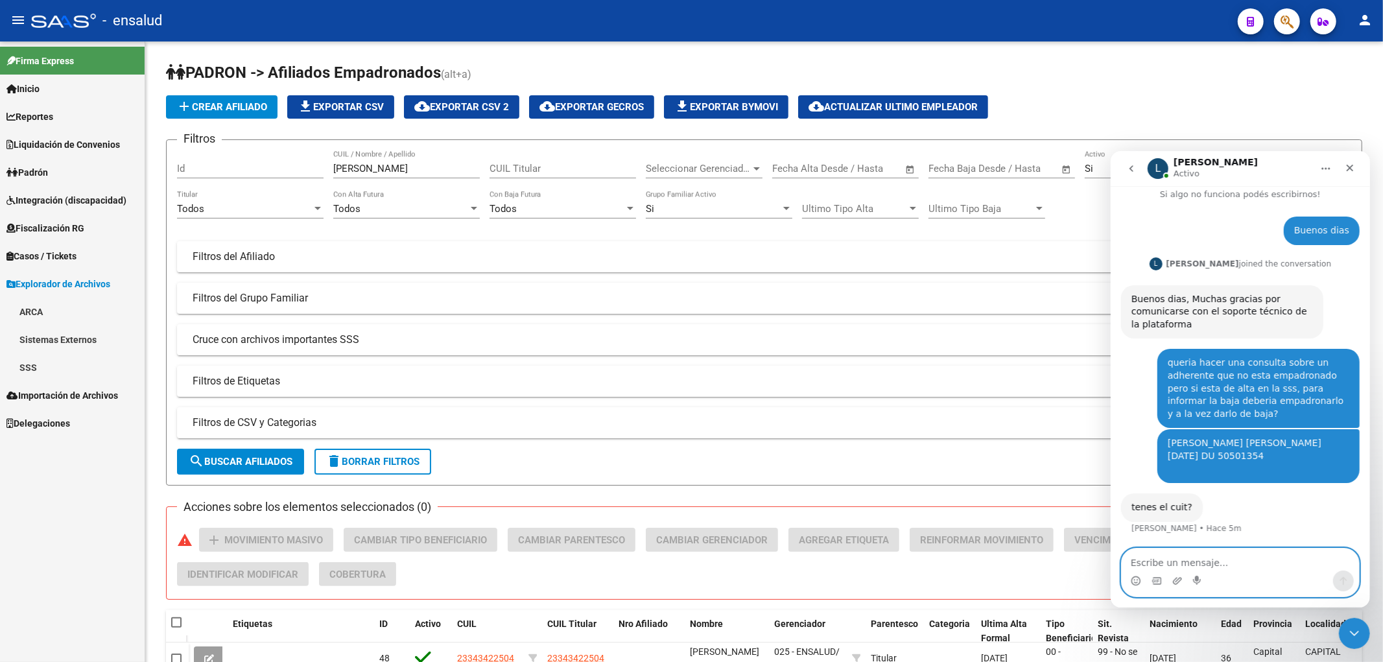
click at [1219, 567] on textarea "Escribe un mensaje..." at bounding box center [1239, 559] width 237 height 22
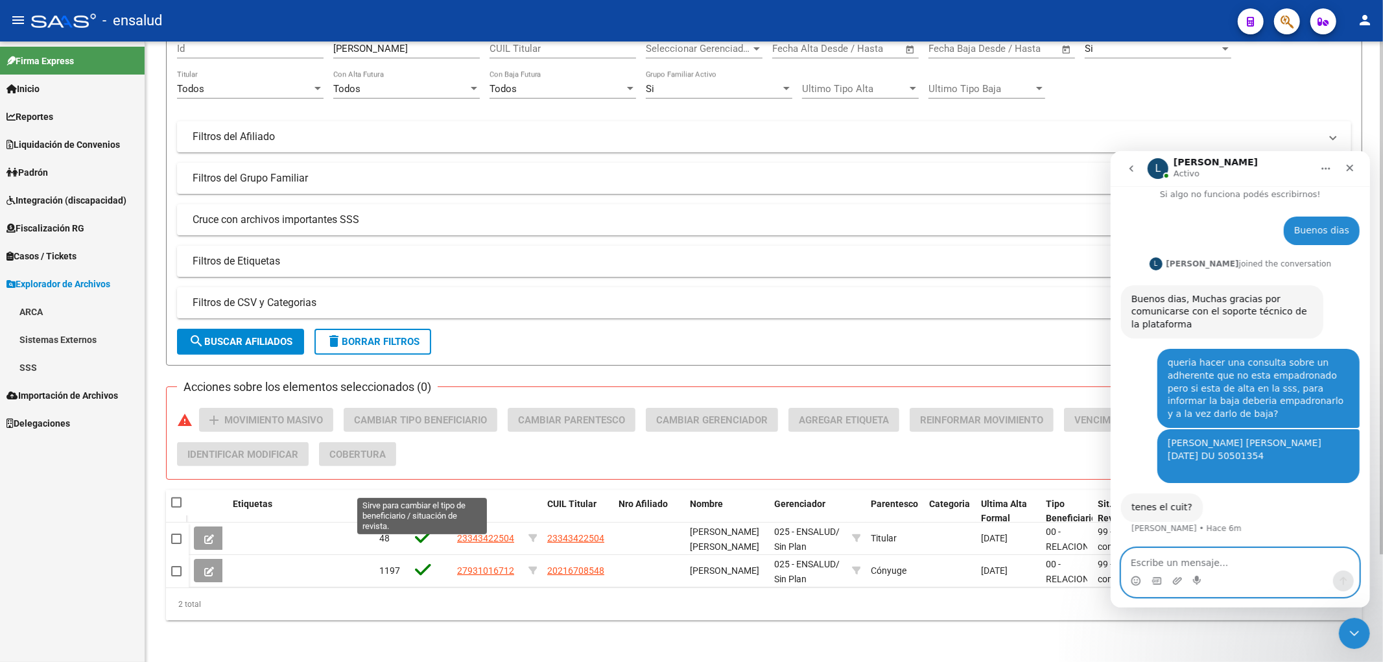
scroll to position [0, 0]
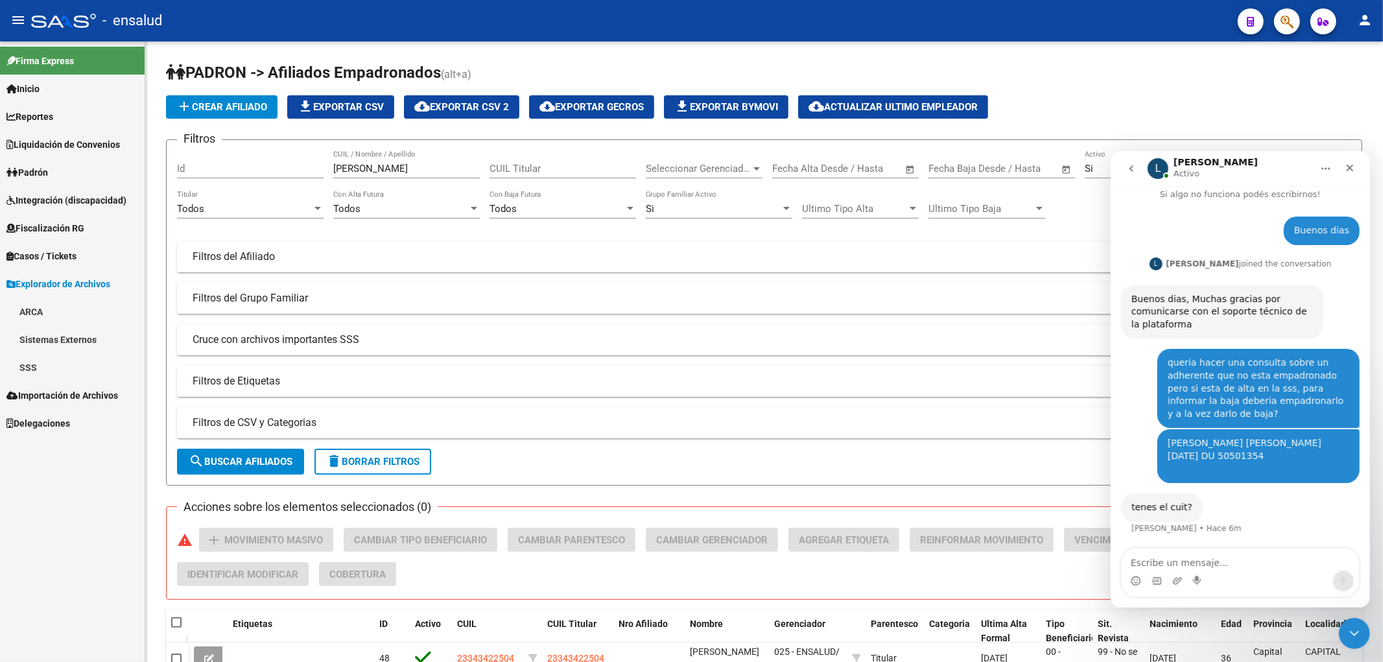
click at [37, 367] on link "SSS" at bounding box center [72, 367] width 145 height 28
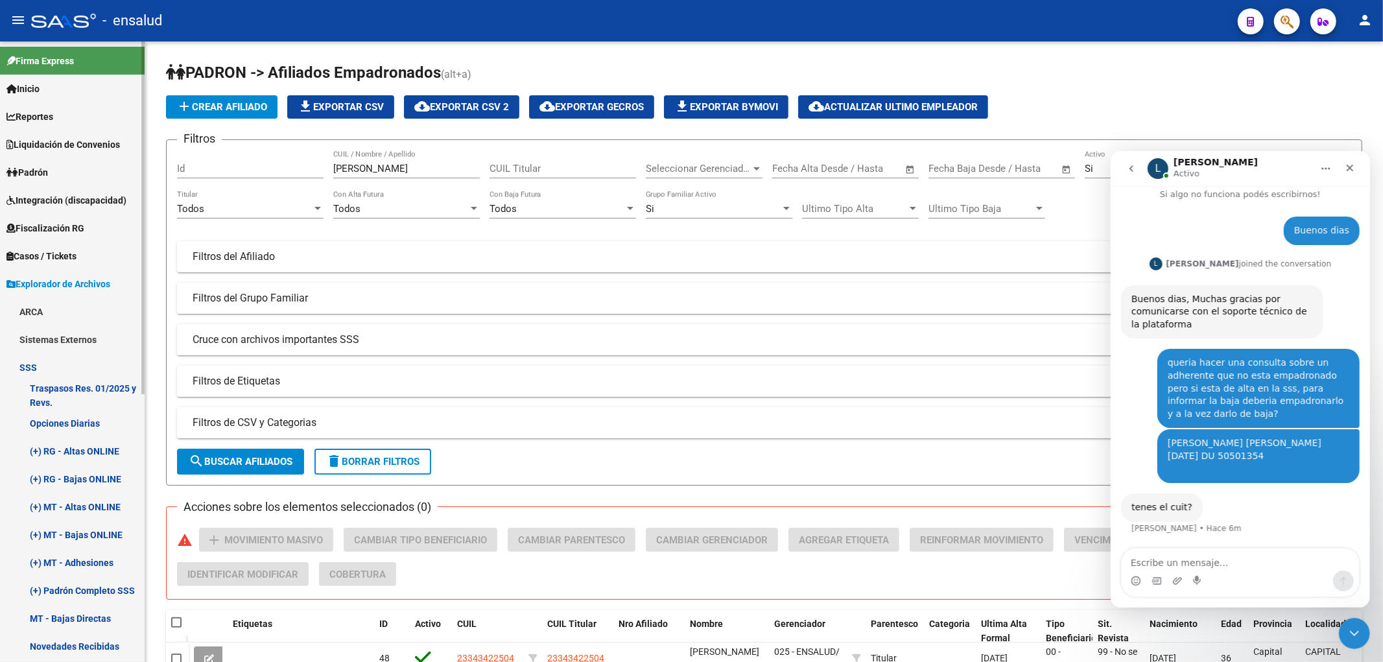
click at [87, 592] on link "(+) Padrón Completo SSS" at bounding box center [72, 590] width 145 height 28
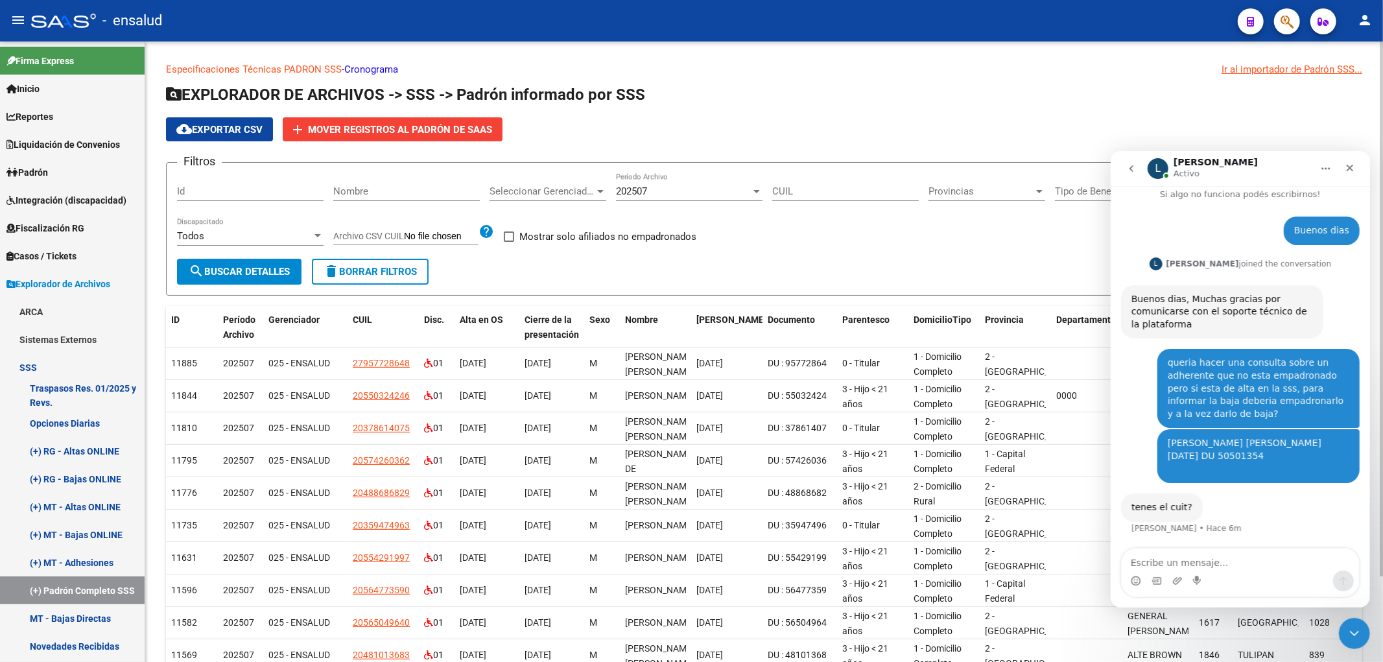
click at [417, 191] on input "Nombre" at bounding box center [406, 191] width 146 height 12
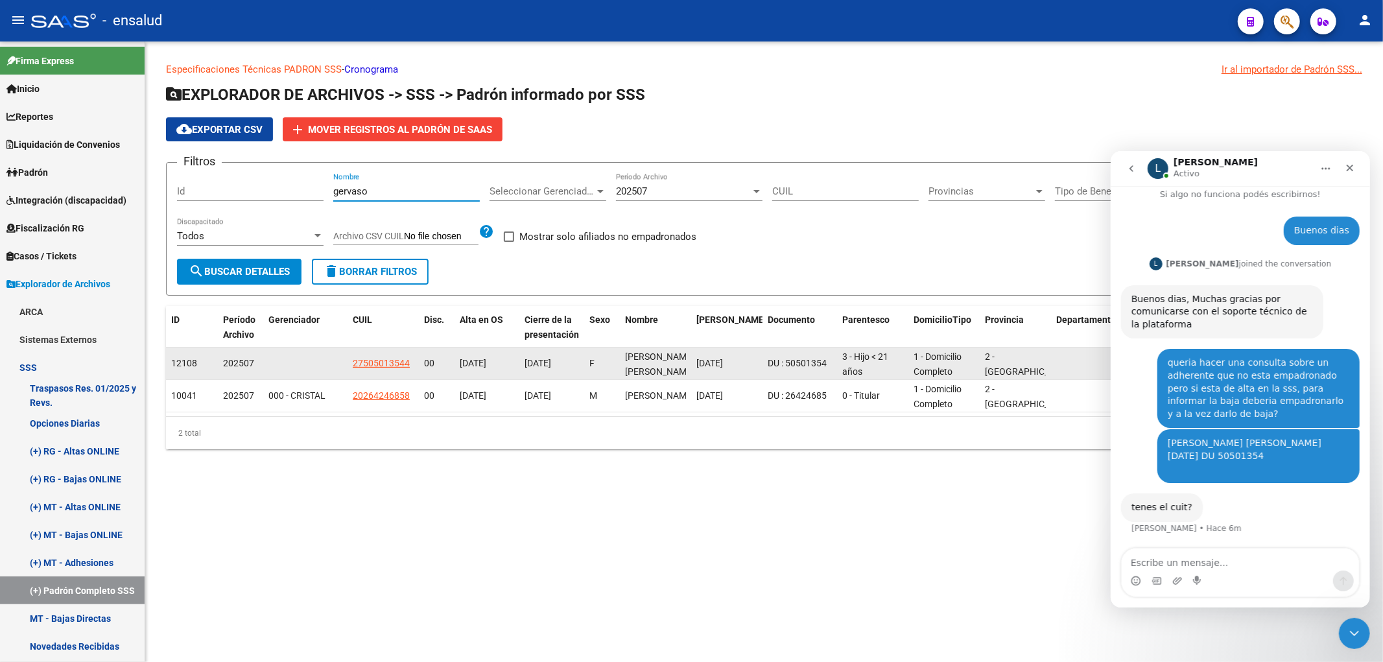
type input "gervaso"
copy span "27505013544"
drag, startPoint x: 353, startPoint y: 371, endPoint x: 412, endPoint y: 369, distance: 58.4
click at [412, 369] on datatable-body-cell "27505013544" at bounding box center [382, 363] width 71 height 32
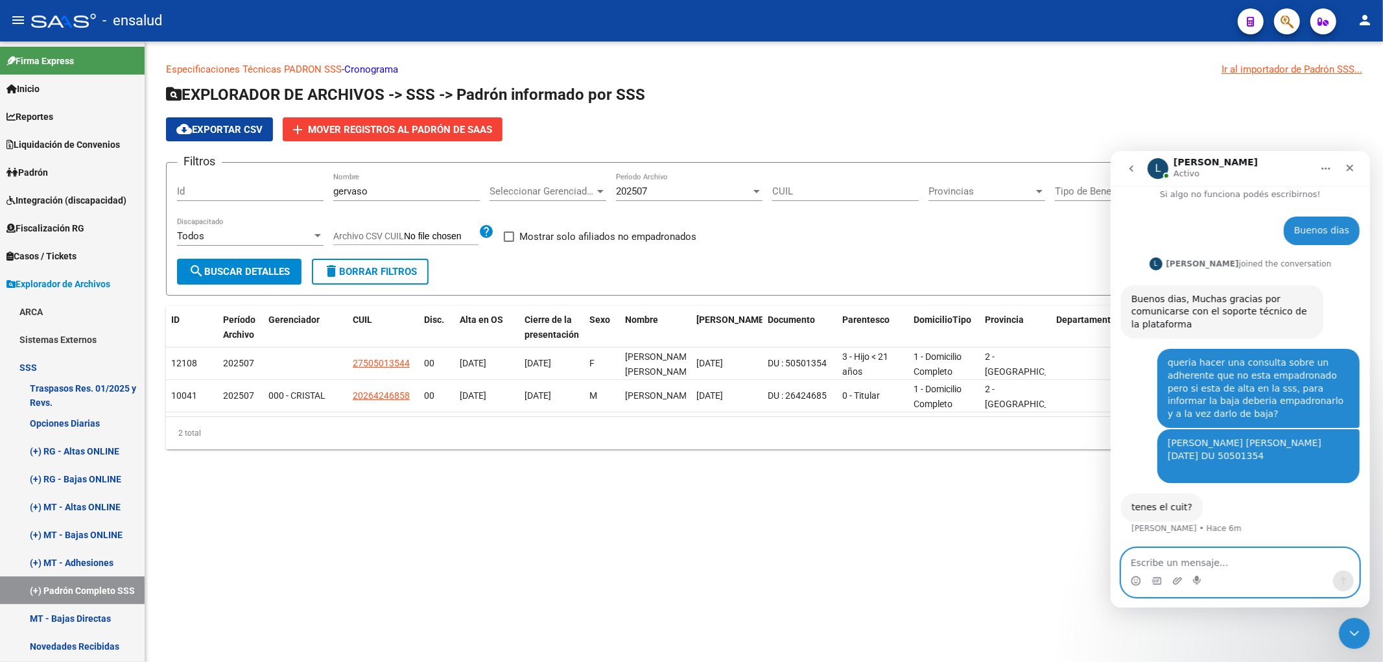
click at [1180, 561] on textarea "Escribe un mensaje..." at bounding box center [1239, 559] width 237 height 22
type textarea "27505013544"
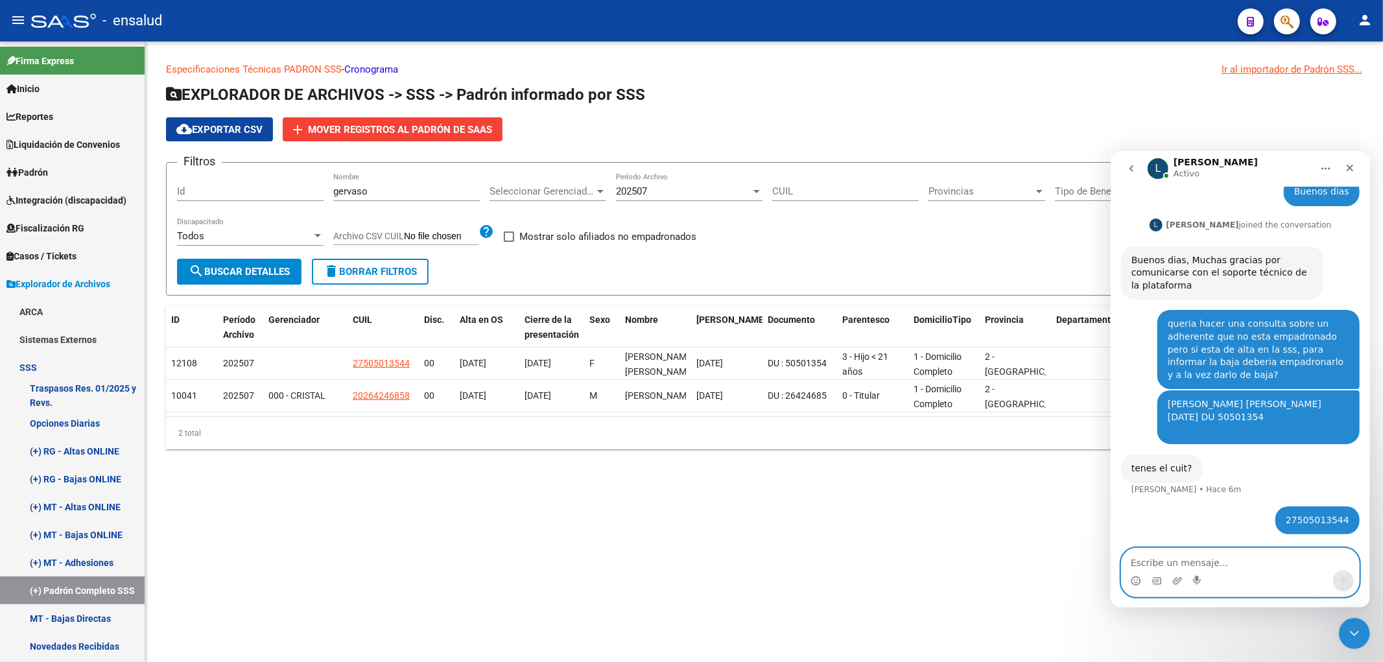
scroll to position [61, 0]
click at [1170, 566] on textarea "Escribe un mensaje..." at bounding box center [1239, 559] width 237 height 22
